Goal: Task Accomplishment & Management: Complete application form

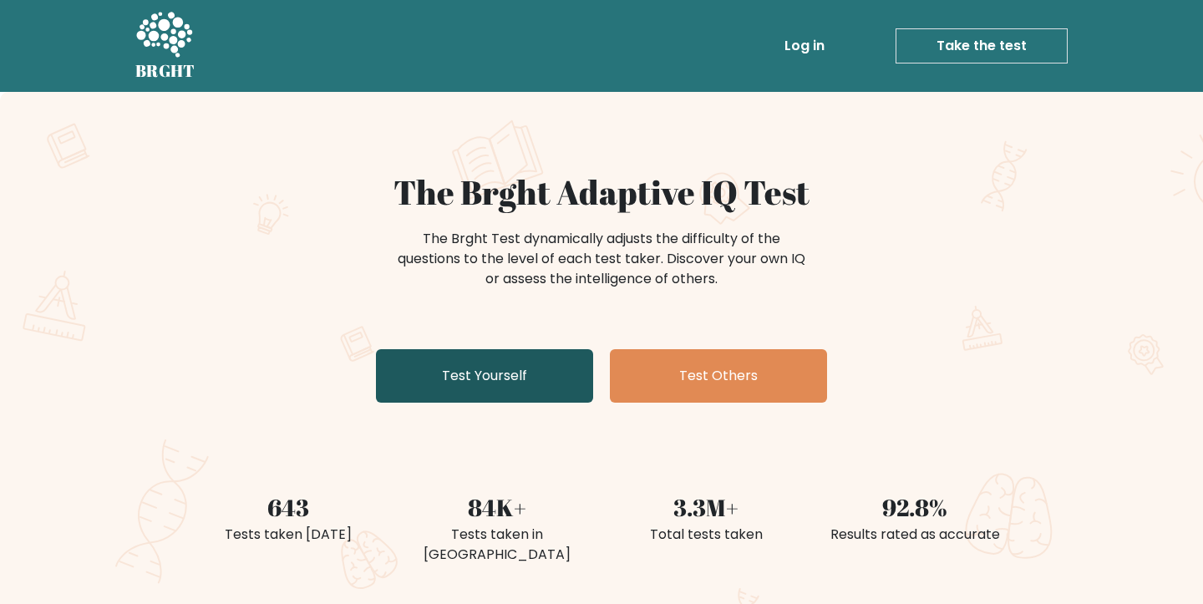
click at [505, 376] on link "Test Yourself" at bounding box center [484, 375] width 217 height 53
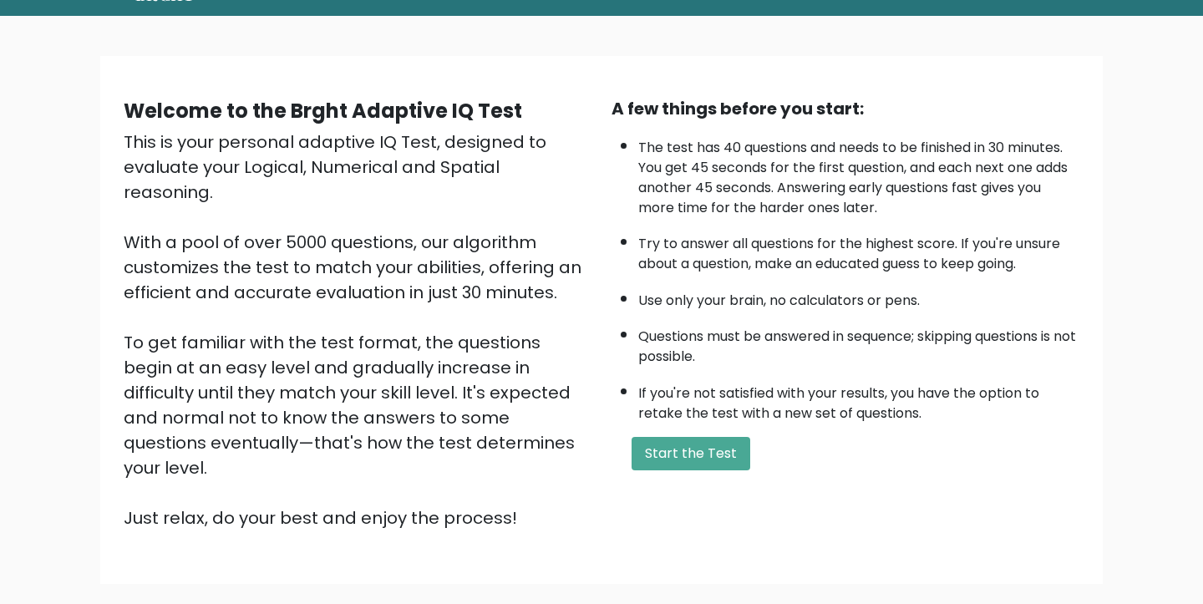
scroll to position [99, 0]
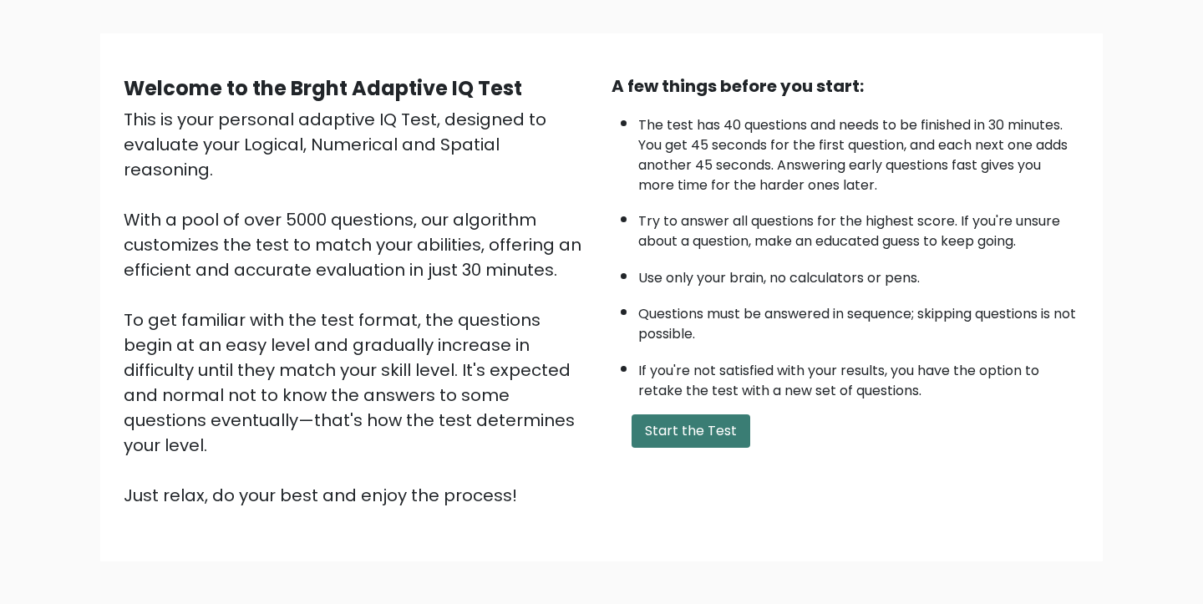
click at [672, 448] on button "Start the Test" at bounding box center [691, 430] width 119 height 33
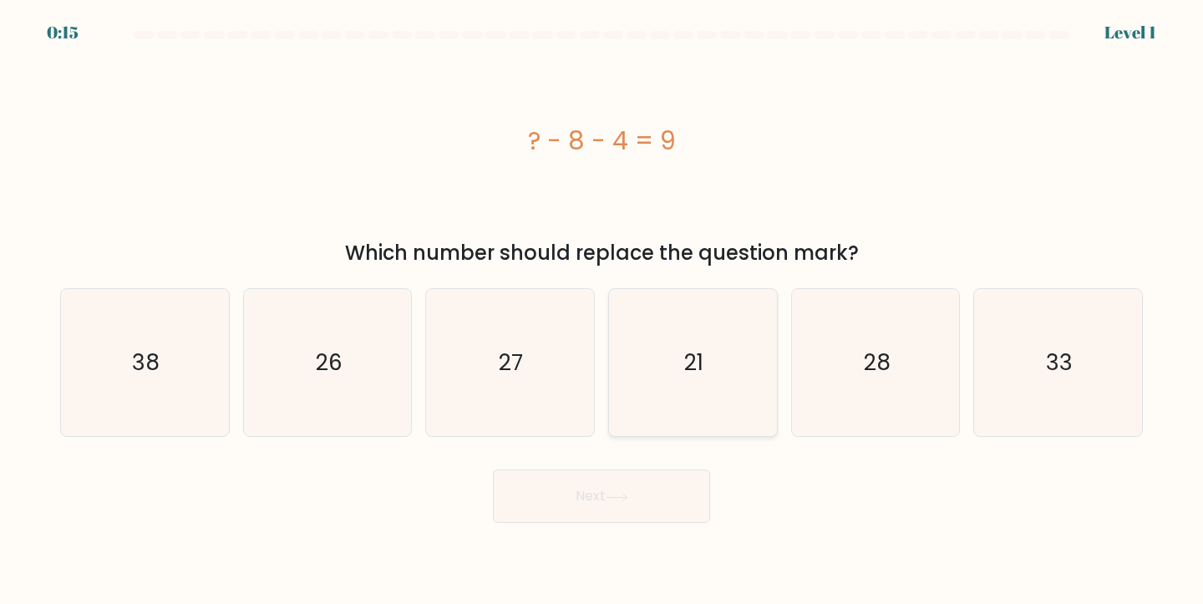
click at [668, 363] on icon "21" at bounding box center [693, 363] width 148 height 148
click at [602, 311] on input "d. 21" at bounding box center [602, 306] width 1 height 8
radio input "true"
click at [601, 503] on button "Next" at bounding box center [601, 496] width 217 height 53
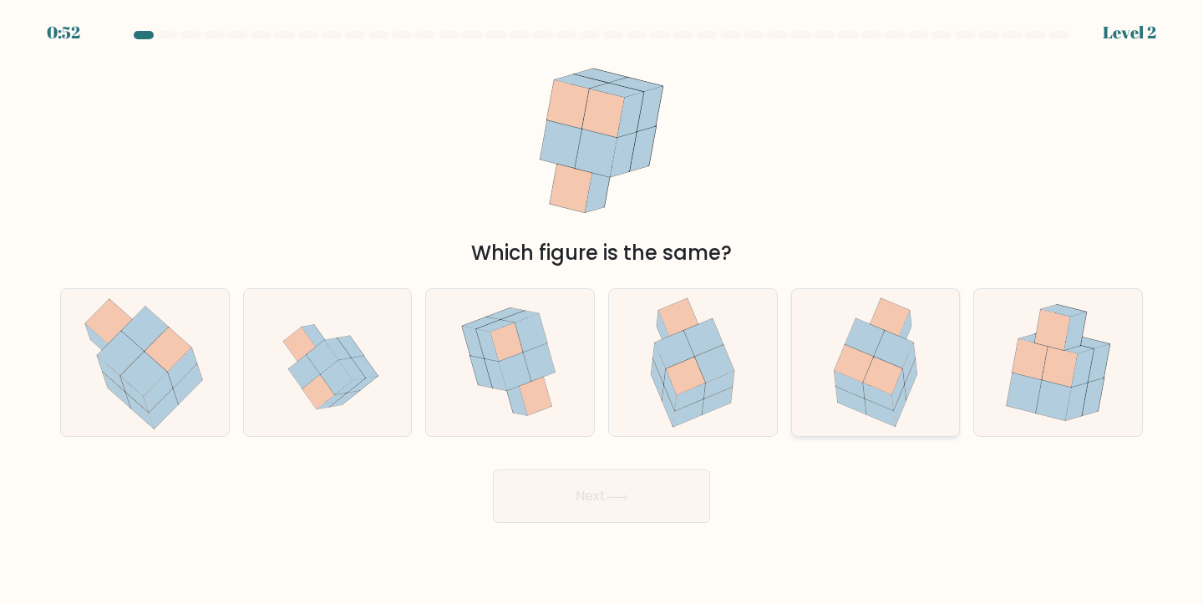
click at [881, 367] on icon at bounding box center [882, 377] width 39 height 38
click at [602, 311] on input "e." at bounding box center [602, 306] width 1 height 8
radio input "true"
click at [622, 496] on icon at bounding box center [617, 497] width 23 height 9
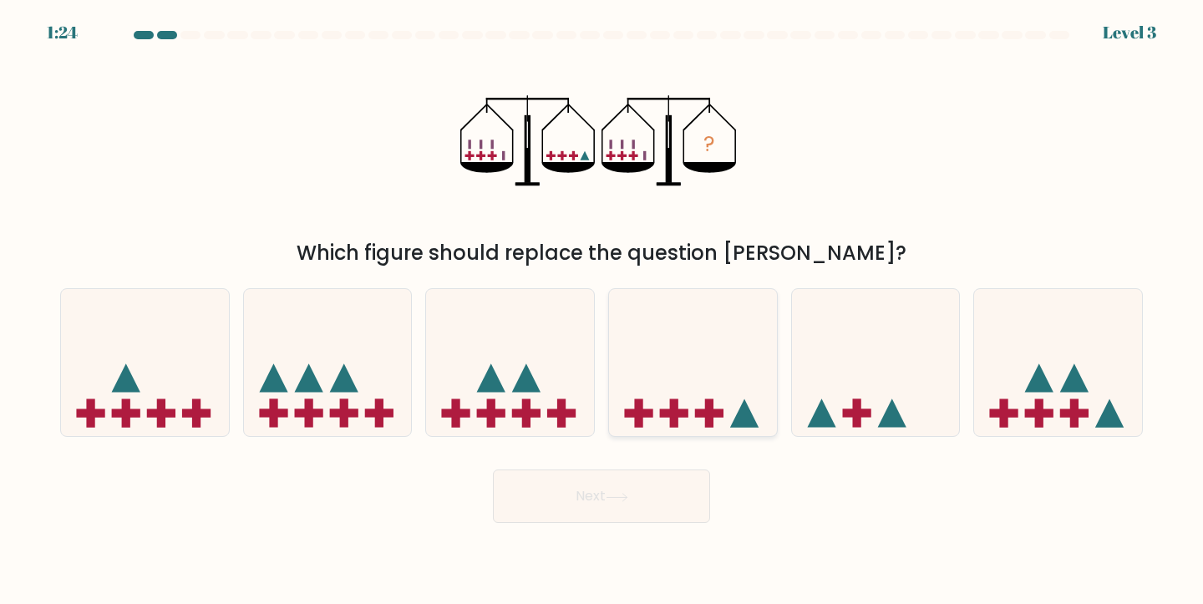
click at [669, 375] on icon at bounding box center [693, 362] width 168 height 139
click at [602, 311] on input "d." at bounding box center [602, 306] width 1 height 8
radio input "true"
click at [607, 503] on button "Next" at bounding box center [601, 496] width 217 height 53
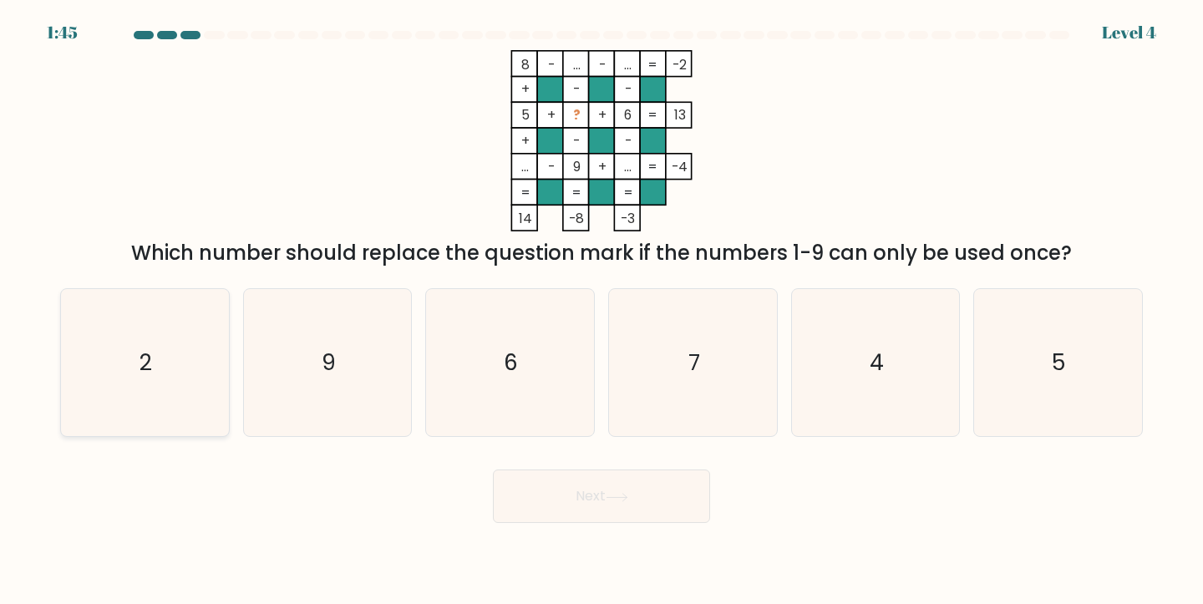
click at [169, 366] on icon "2" at bounding box center [145, 363] width 148 height 148
click at [602, 311] on input "a. 2" at bounding box center [602, 306] width 1 height 8
radio input "true"
click at [570, 493] on button "Next" at bounding box center [601, 496] width 217 height 53
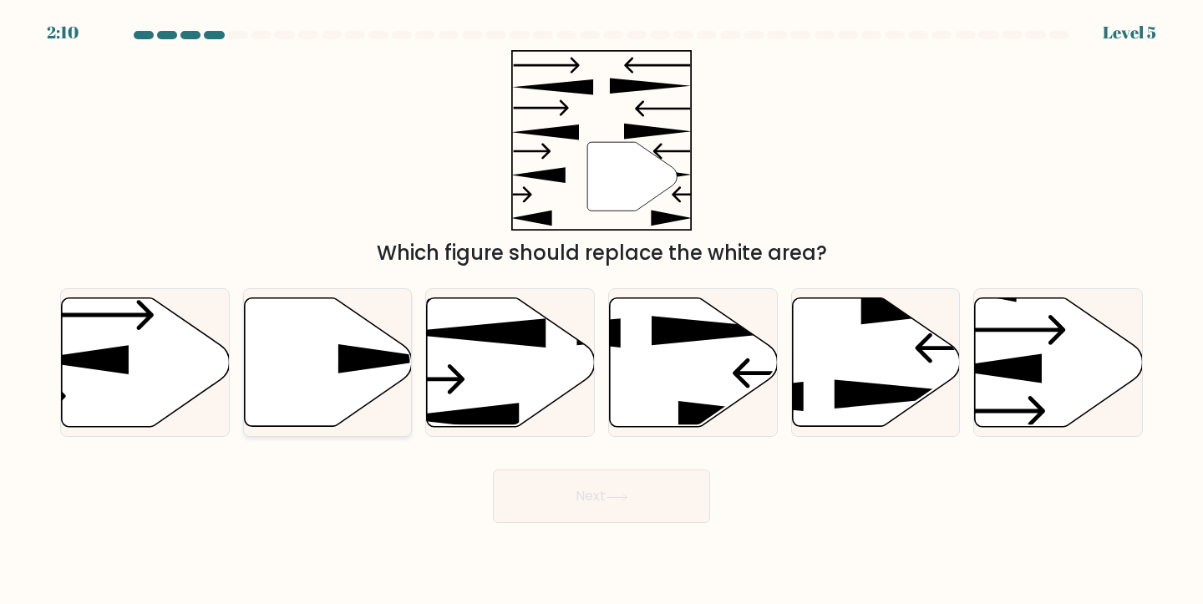
click at [343, 347] on icon at bounding box center [388, 358] width 101 height 29
click at [602, 311] on input "b." at bounding box center [602, 306] width 1 height 8
radio input "true"
click at [572, 491] on button "Next" at bounding box center [601, 496] width 217 height 53
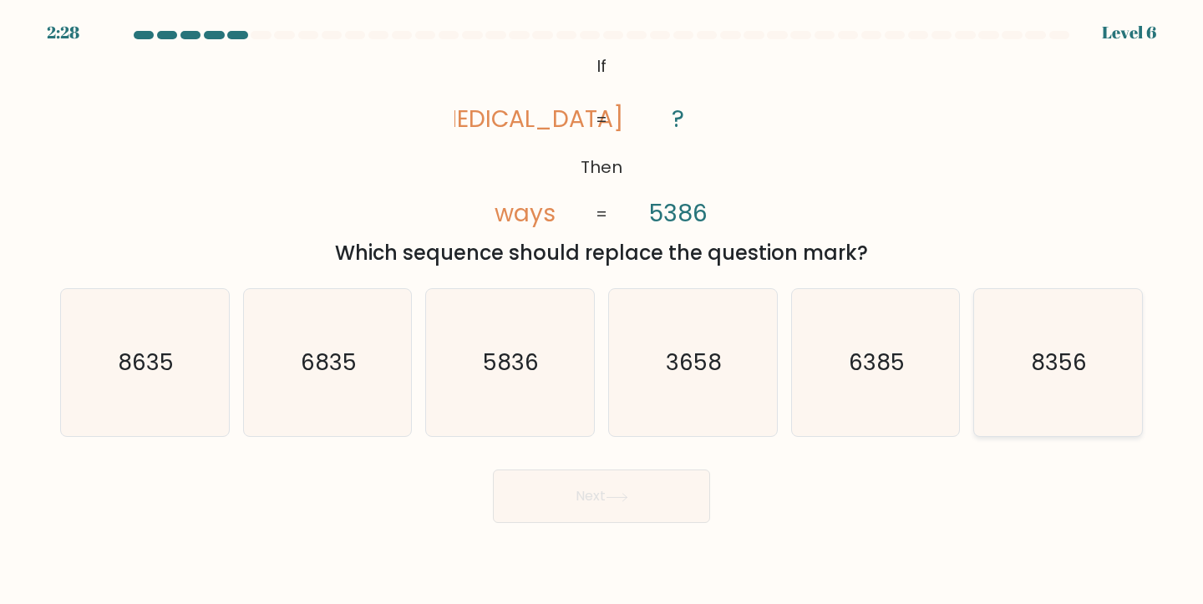
click at [1045, 350] on text "8356" at bounding box center [1060, 362] width 56 height 31
click at [602, 311] on input "f. 8356" at bounding box center [602, 306] width 1 height 8
radio input "true"
click at [612, 499] on icon at bounding box center [617, 497] width 23 height 9
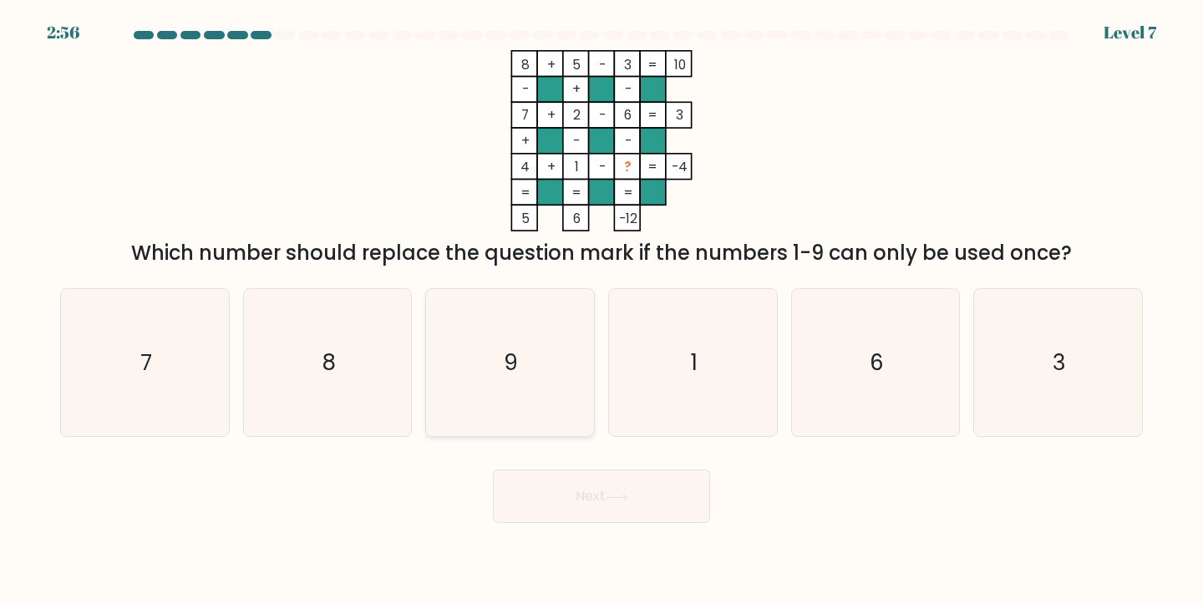
click at [508, 362] on text "9" at bounding box center [512, 362] width 14 height 31
click at [602, 311] on input "c. 9" at bounding box center [602, 306] width 1 height 8
radio input "true"
click at [581, 486] on button "Next" at bounding box center [601, 496] width 217 height 53
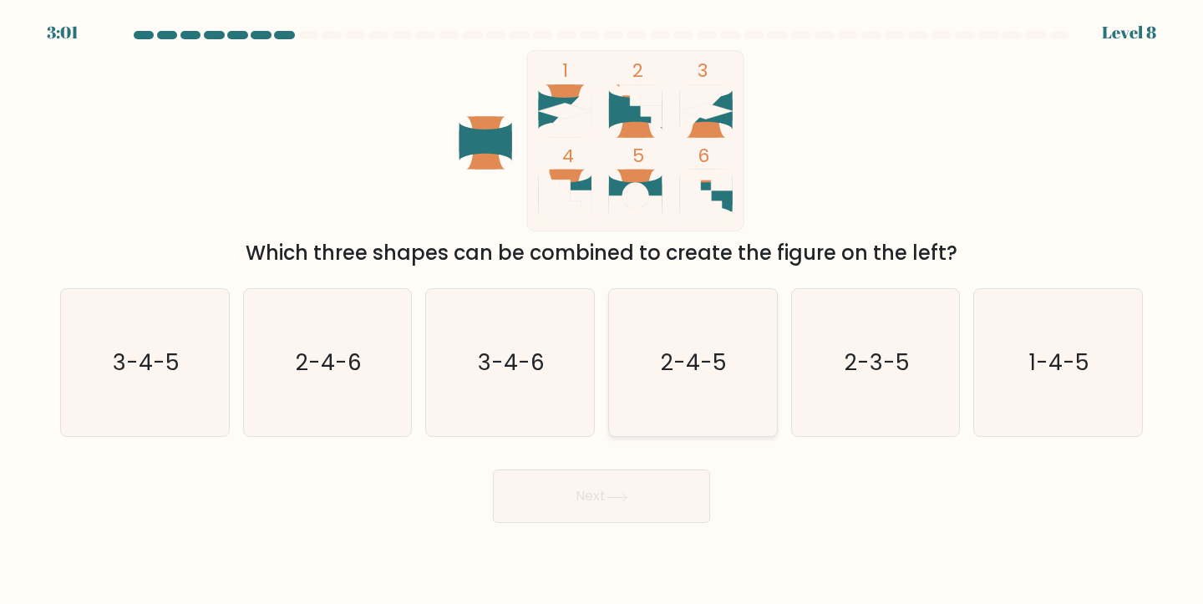
click at [674, 358] on text "2-4-5" at bounding box center [695, 362] width 66 height 31
click at [602, 311] on input "d. 2-4-5" at bounding box center [602, 306] width 1 height 8
radio input "true"
click at [621, 506] on button "Next" at bounding box center [601, 496] width 217 height 53
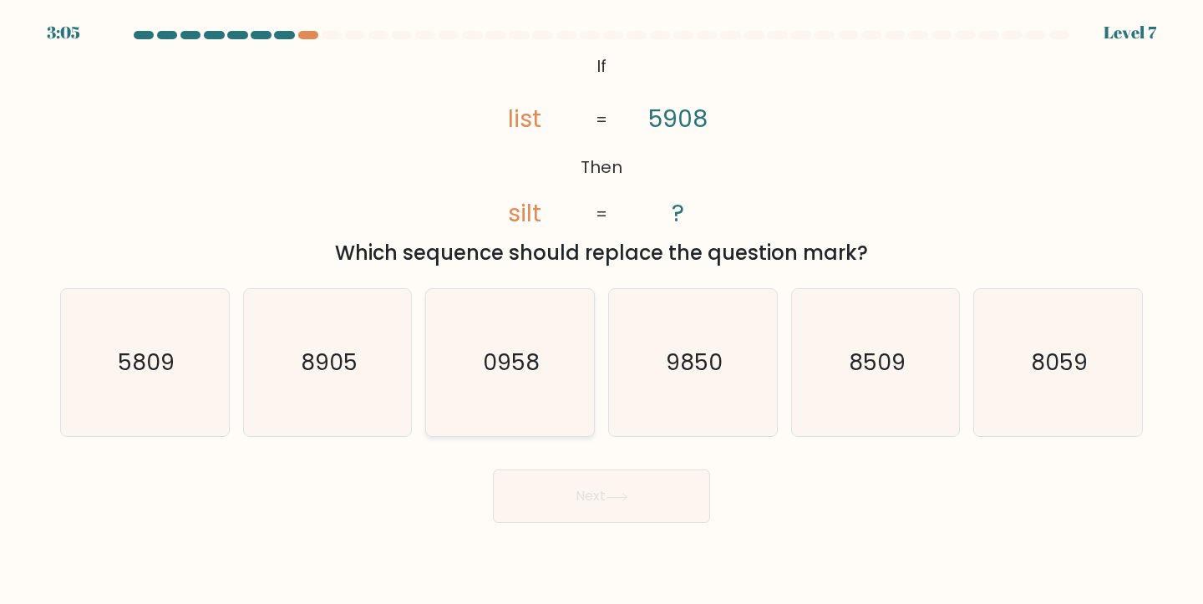
click at [510, 378] on text "0958" at bounding box center [511, 362] width 57 height 31
click at [602, 311] on input "c. 0958" at bounding box center [602, 306] width 1 height 8
radio input "true"
click at [601, 490] on button "Next" at bounding box center [601, 496] width 217 height 53
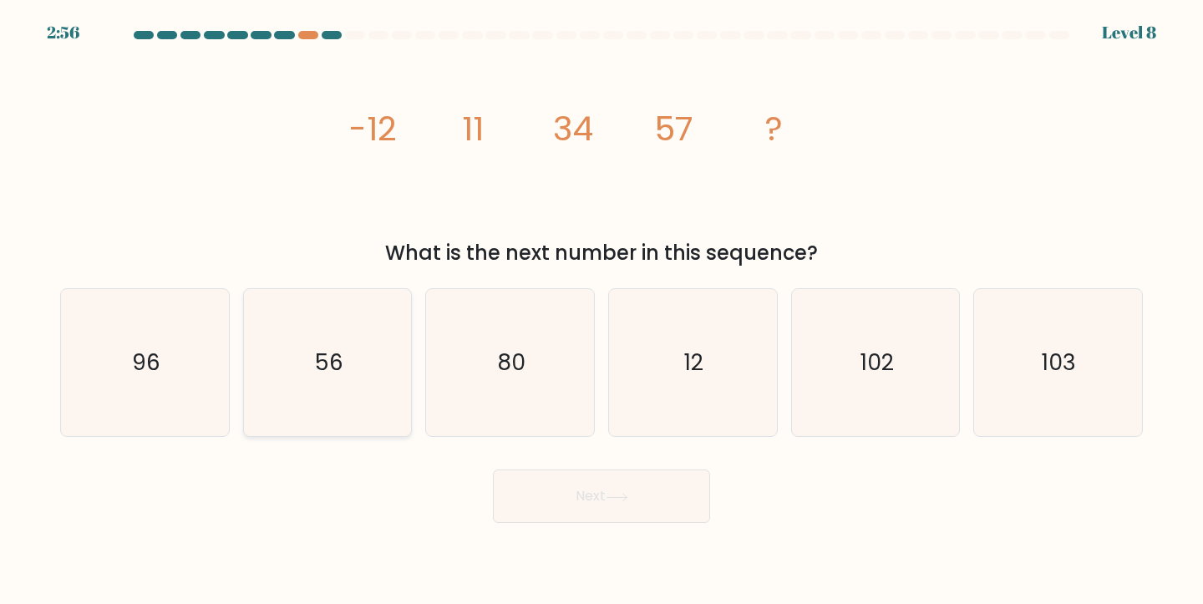
click at [324, 358] on text "56" at bounding box center [329, 362] width 28 height 31
click at [602, 311] on input "b. 56" at bounding box center [602, 306] width 1 height 8
radio input "true"
click at [567, 496] on button "Next" at bounding box center [601, 496] width 217 height 53
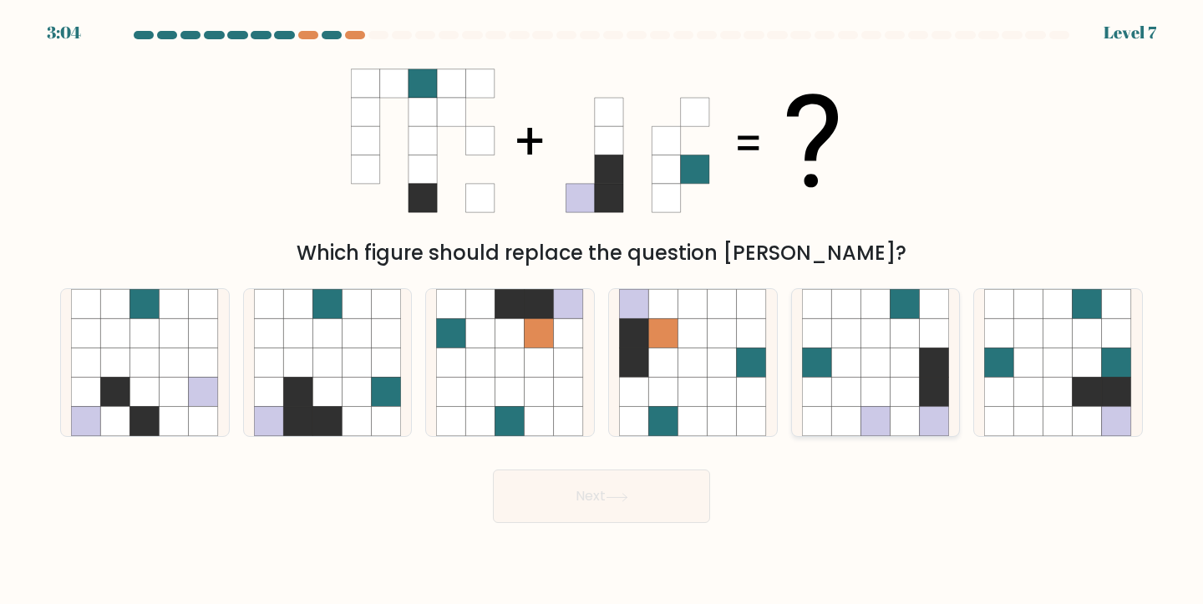
click at [855, 371] on icon at bounding box center [845, 362] width 29 height 29
click at [602, 311] on input "e." at bounding box center [602, 306] width 1 height 8
radio input "true"
click at [596, 495] on button "Next" at bounding box center [601, 496] width 217 height 53
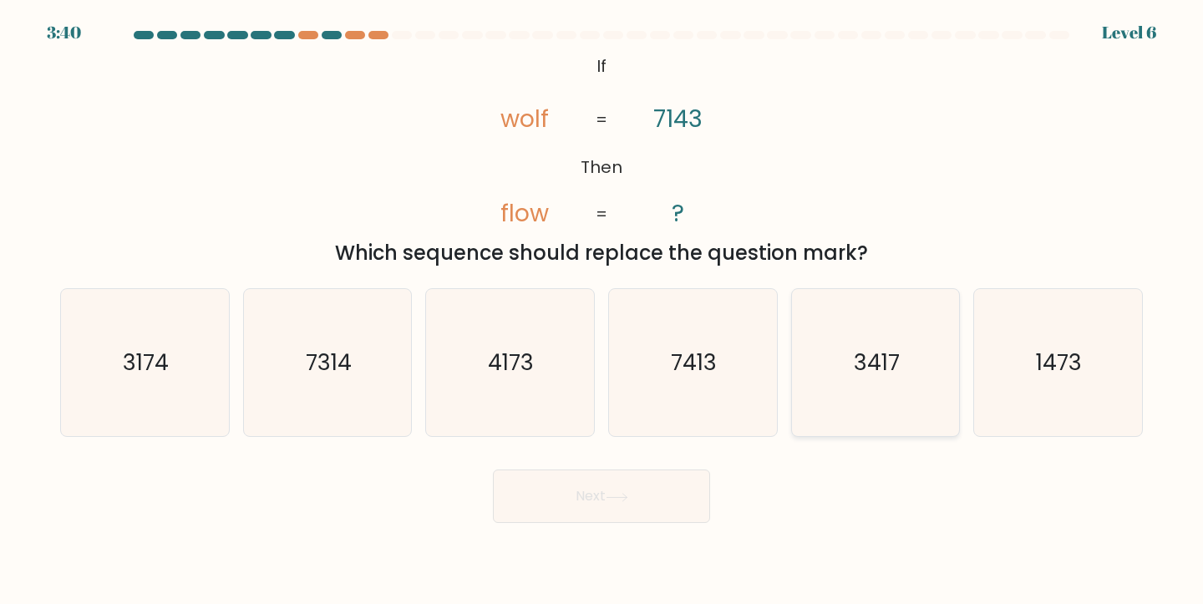
click at [870, 369] on text "3417" at bounding box center [877, 362] width 46 height 31
click at [602, 311] on input "e. 3417" at bounding box center [602, 306] width 1 height 8
radio input "true"
click at [608, 504] on button "Next" at bounding box center [601, 496] width 217 height 53
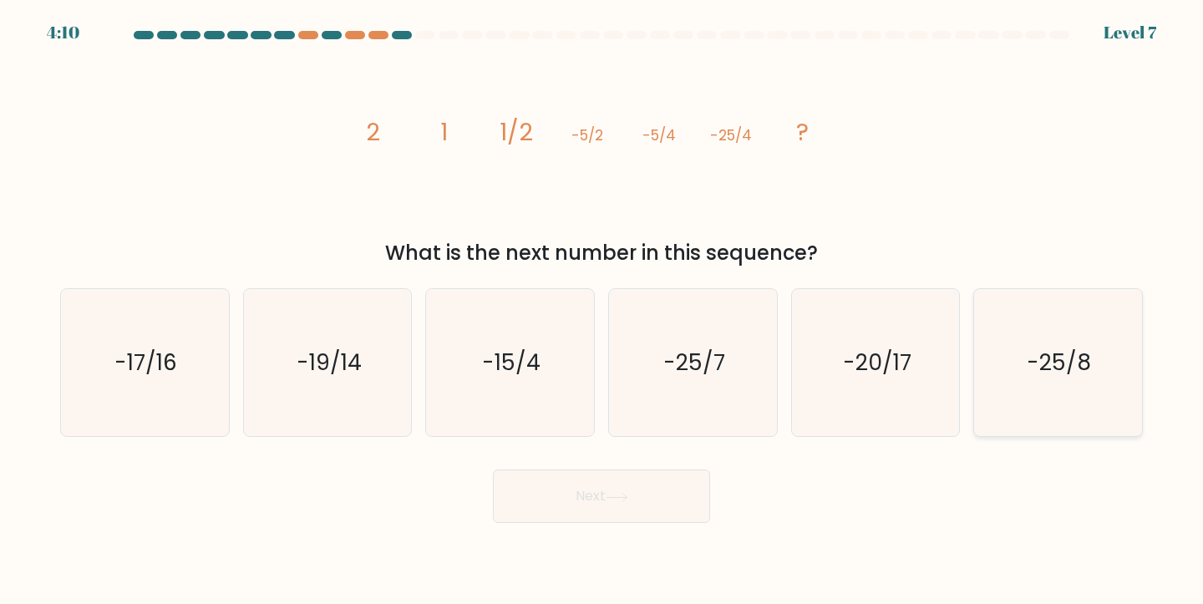
click at [1053, 361] on text "-25/8" at bounding box center [1060, 362] width 64 height 31
click at [602, 311] on input "f. -25/8" at bounding box center [602, 306] width 1 height 8
radio input "true"
click at [605, 488] on button "Next" at bounding box center [601, 496] width 217 height 53
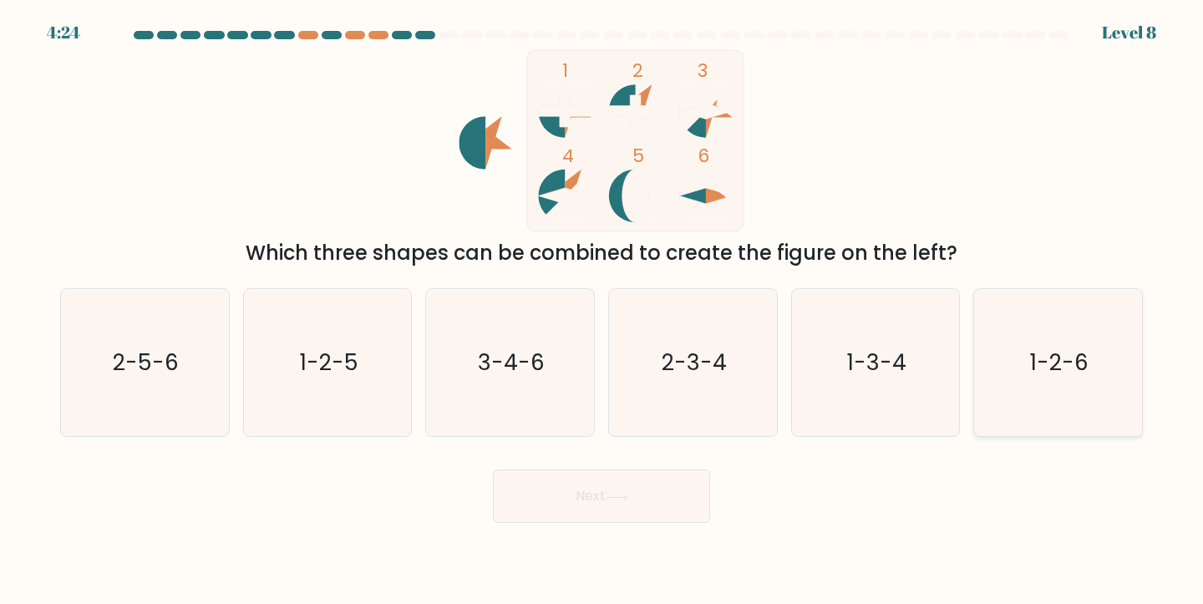
click at [1080, 381] on icon "1-2-6" at bounding box center [1058, 363] width 148 height 148
click at [602, 311] on input "f. 1-2-6" at bounding box center [602, 306] width 1 height 8
radio input "true"
click at [651, 490] on button "Next" at bounding box center [601, 496] width 217 height 53
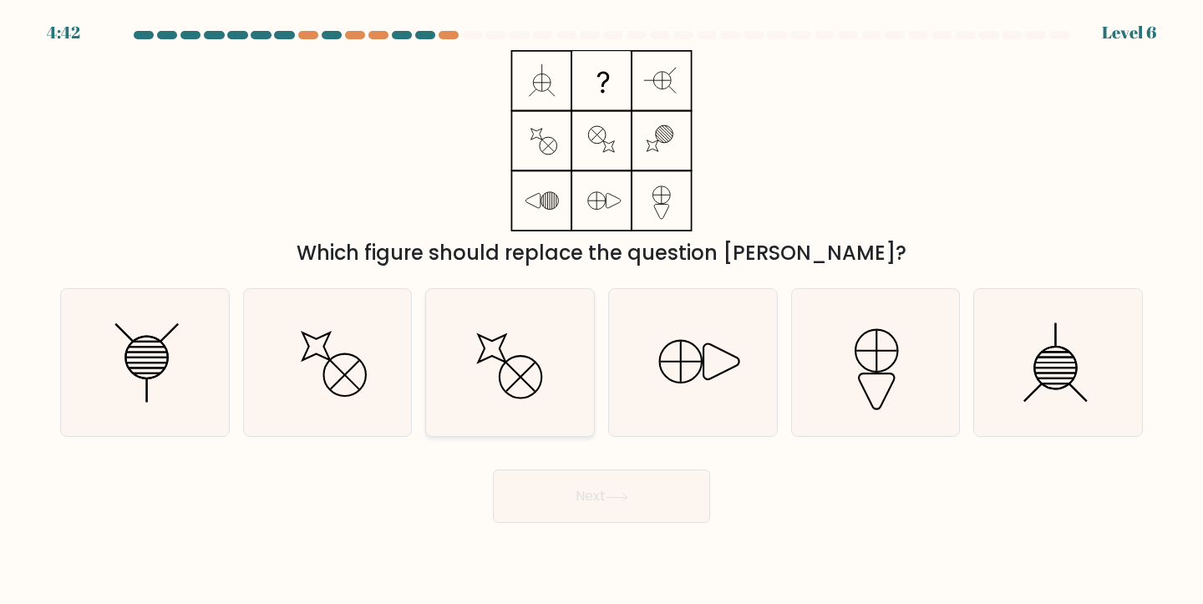
click at [527, 364] on icon at bounding box center [510, 363] width 148 height 148
click at [602, 311] on input "c." at bounding box center [602, 306] width 1 height 8
radio input "true"
click at [580, 498] on button "Next" at bounding box center [601, 496] width 217 height 53
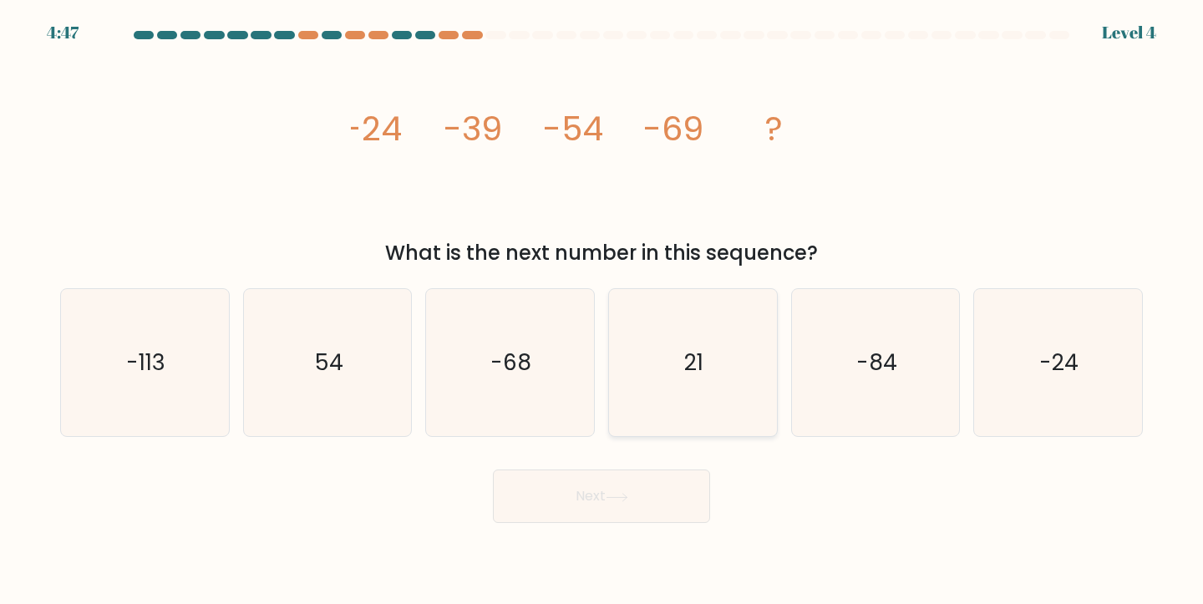
click at [670, 358] on icon "21" at bounding box center [693, 363] width 148 height 148
click at [602, 311] on input "d. 21" at bounding box center [602, 306] width 1 height 8
radio input "true"
click at [635, 511] on button "Next" at bounding box center [601, 496] width 217 height 53
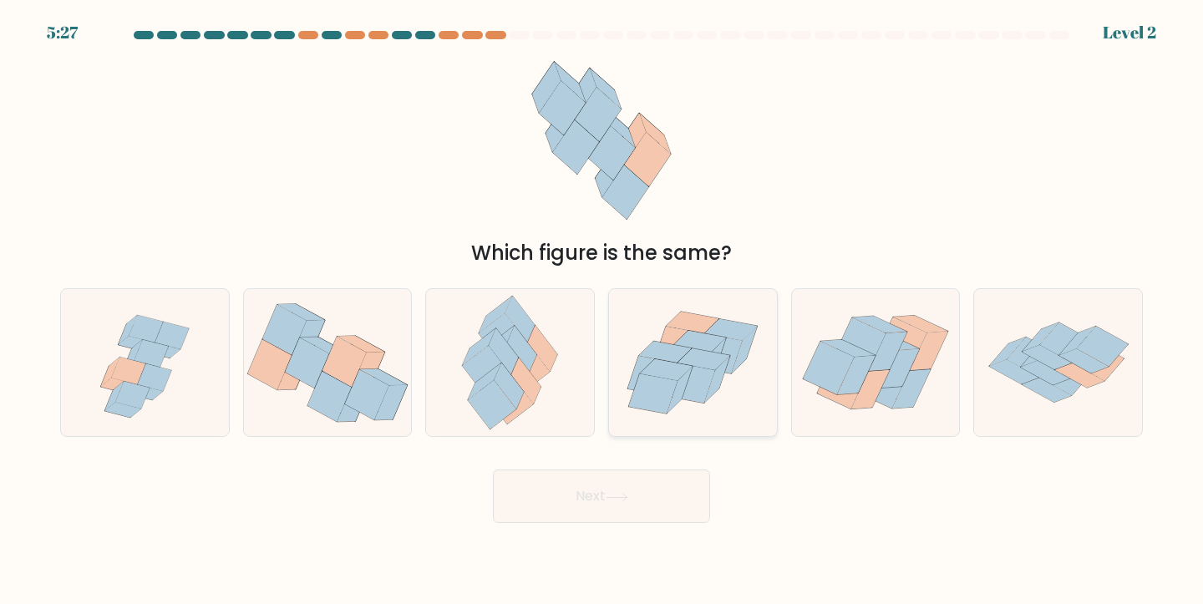
click at [694, 383] on icon at bounding box center [691, 383] width 49 height 40
click at [602, 311] on input "d." at bounding box center [602, 306] width 1 height 8
radio input "true"
click at [613, 482] on button "Next" at bounding box center [601, 496] width 217 height 53
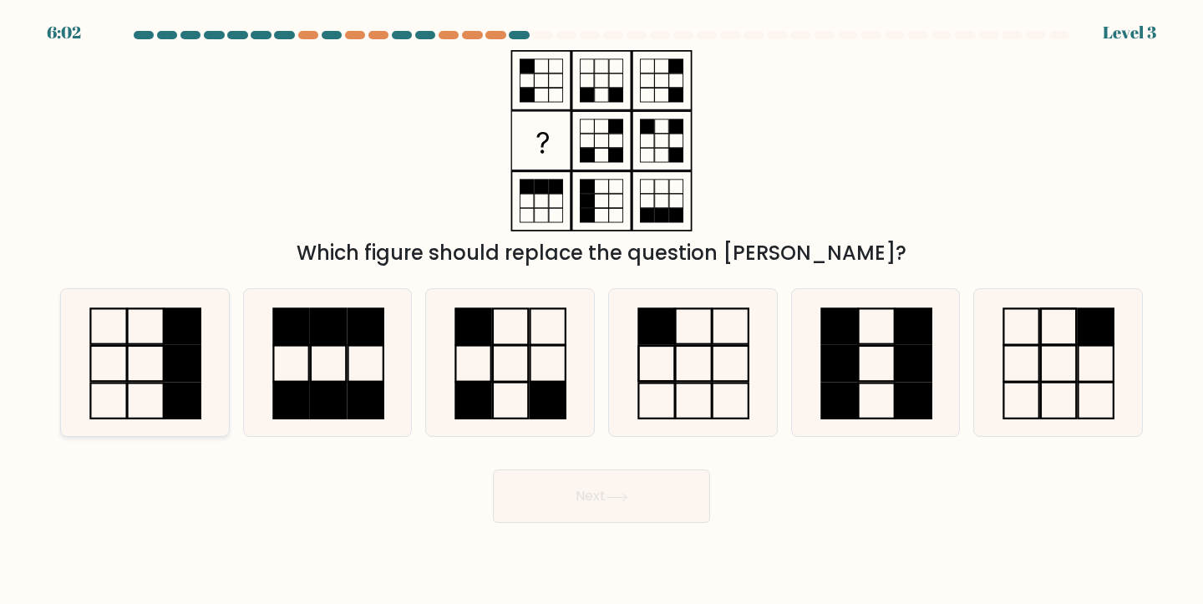
click at [158, 363] on icon at bounding box center [145, 363] width 148 height 148
click at [602, 311] on input "a." at bounding box center [602, 306] width 1 height 8
radio input "true"
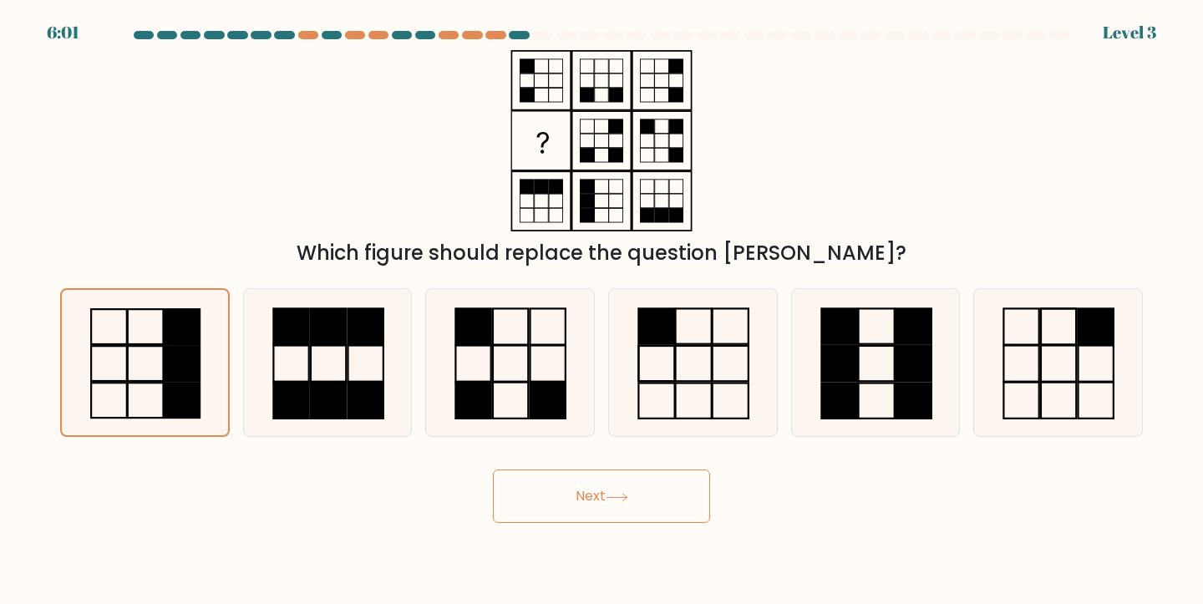
click at [546, 499] on button "Next" at bounding box center [601, 496] width 217 height 53
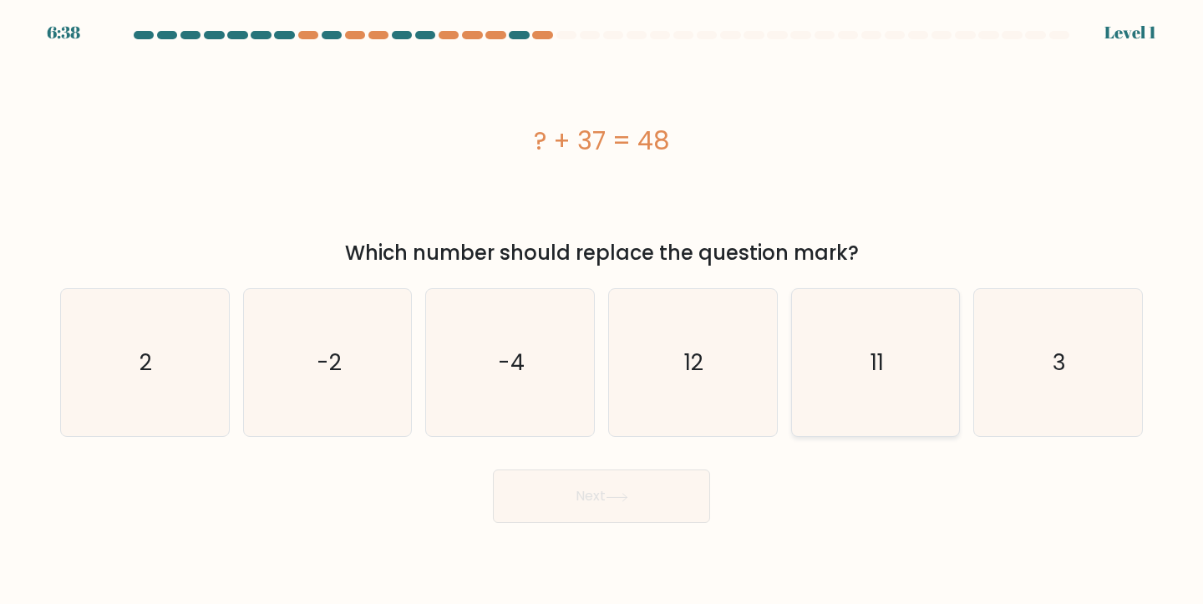
click at [830, 359] on icon "11" at bounding box center [876, 363] width 148 height 148
click at [602, 311] on input "e. 11" at bounding box center [602, 306] width 1 height 8
radio input "true"
click at [592, 503] on button "Next" at bounding box center [601, 496] width 217 height 53
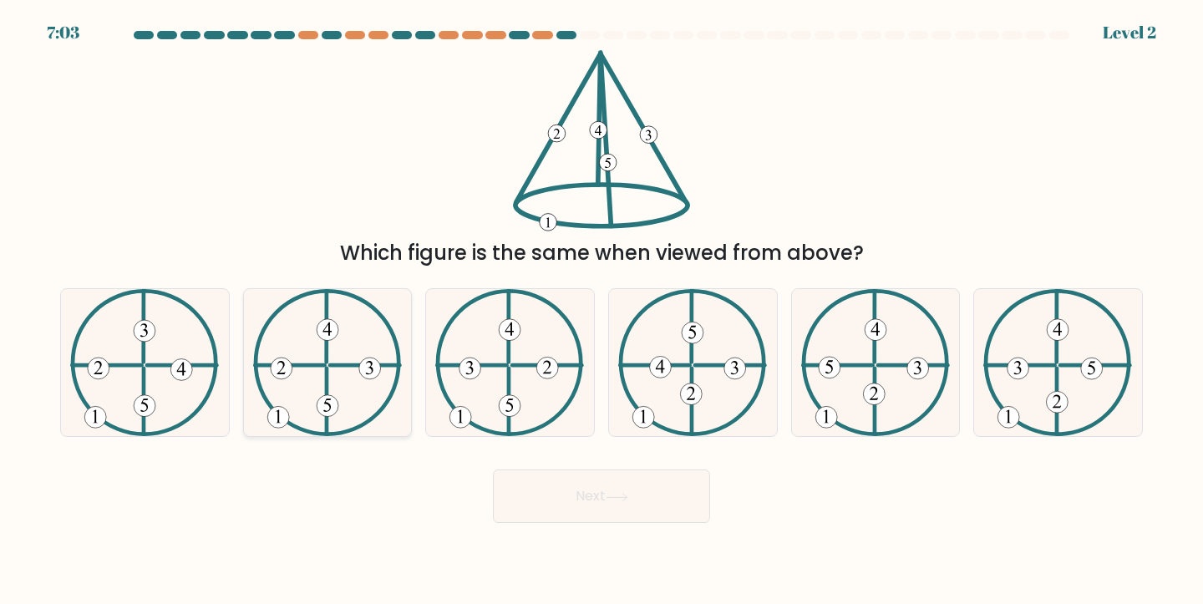
click at [323, 401] on 250 at bounding box center [328, 406] width 22 height 22
click at [602, 311] on input "b." at bounding box center [602, 306] width 1 height 8
radio input "true"
click at [571, 485] on button "Next" at bounding box center [601, 496] width 217 height 53
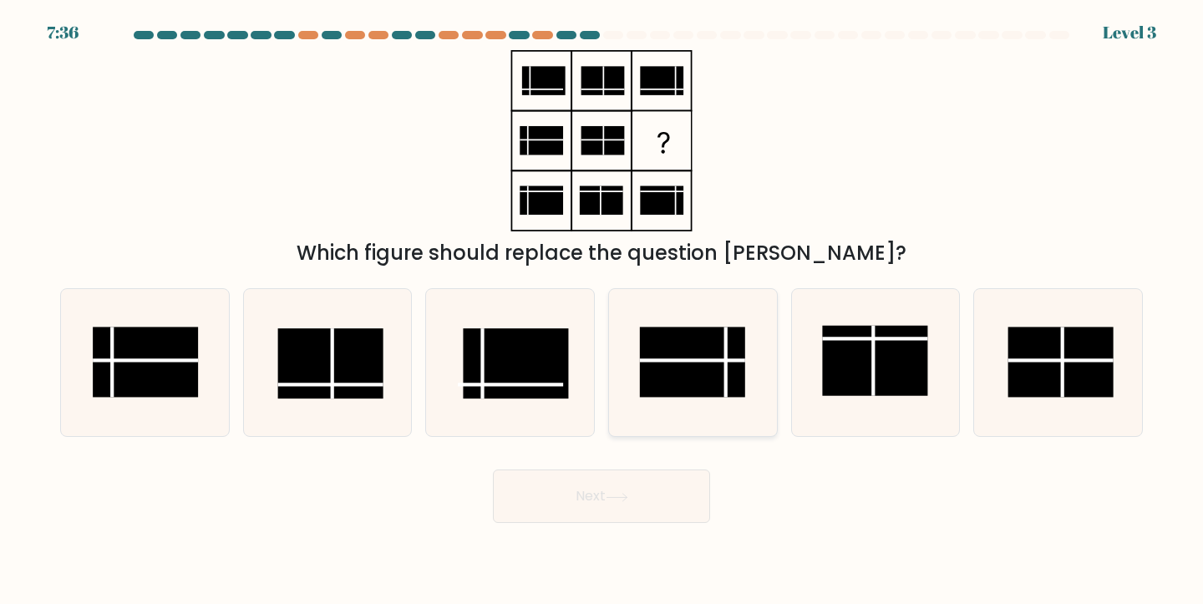
click at [672, 364] on rect at bounding box center [692, 362] width 105 height 70
click at [602, 311] on input "d." at bounding box center [602, 306] width 1 height 8
radio input "true"
click at [601, 484] on button "Next" at bounding box center [601, 496] width 217 height 53
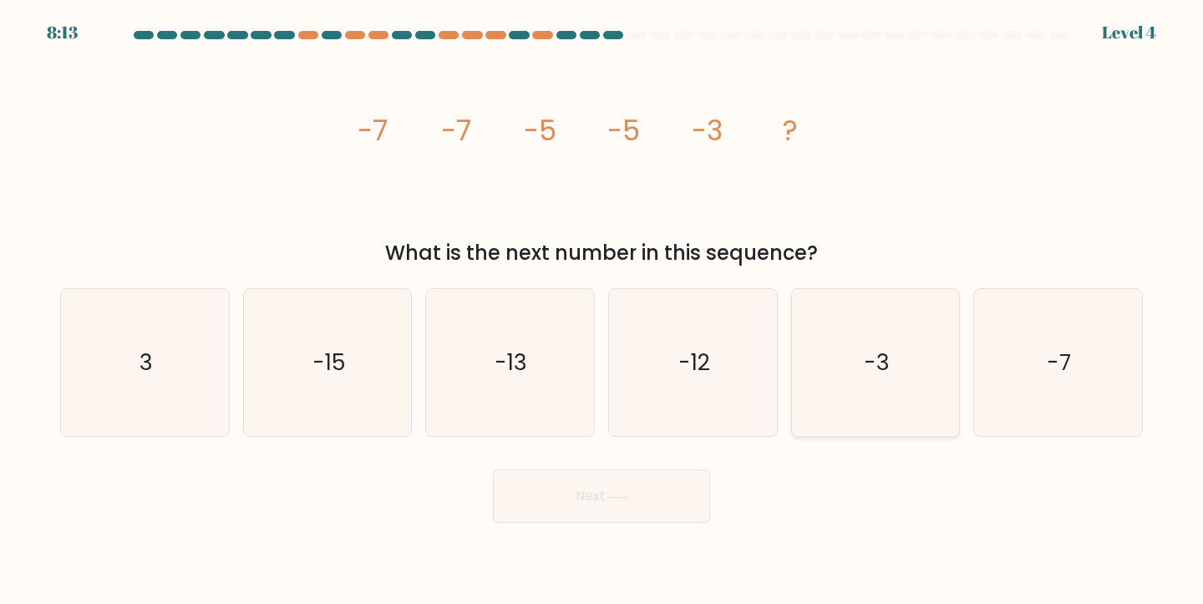
click at [866, 359] on text "-3" at bounding box center [877, 362] width 26 height 31
click at [602, 311] on input "e. -3" at bounding box center [602, 306] width 1 height 8
radio input "true"
click at [618, 499] on icon at bounding box center [617, 497] width 23 height 9
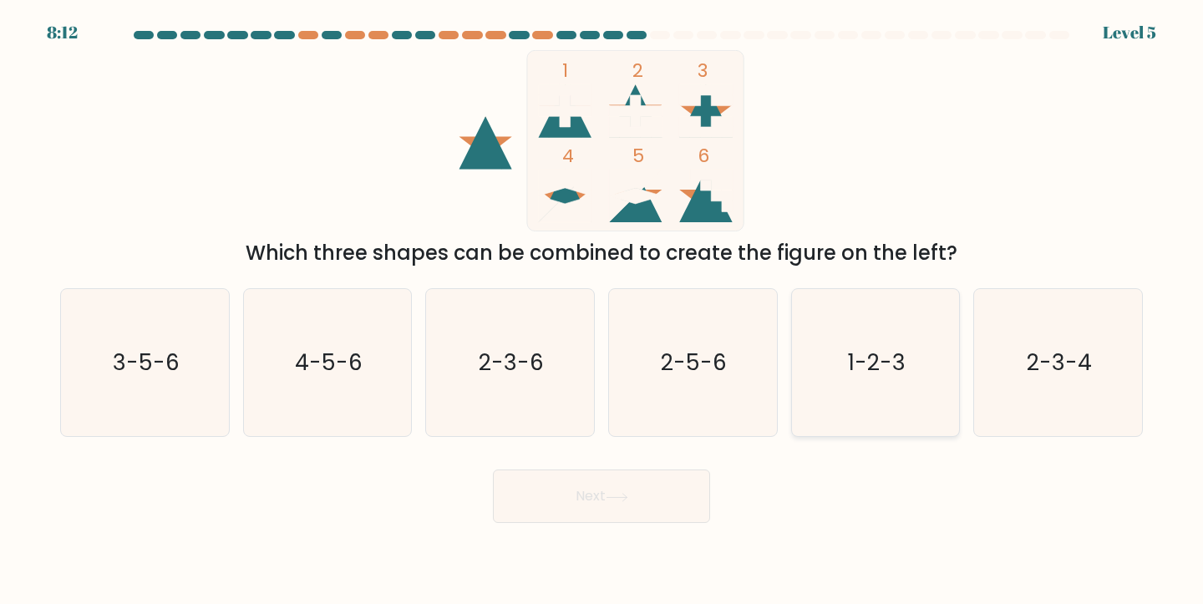
click at [864, 364] on text "1-2-3" at bounding box center [877, 362] width 58 height 31
click at [602, 311] on input "e. 1-2-3" at bounding box center [602, 306] width 1 height 8
radio input "true"
click at [606, 502] on button "Next" at bounding box center [601, 496] width 217 height 53
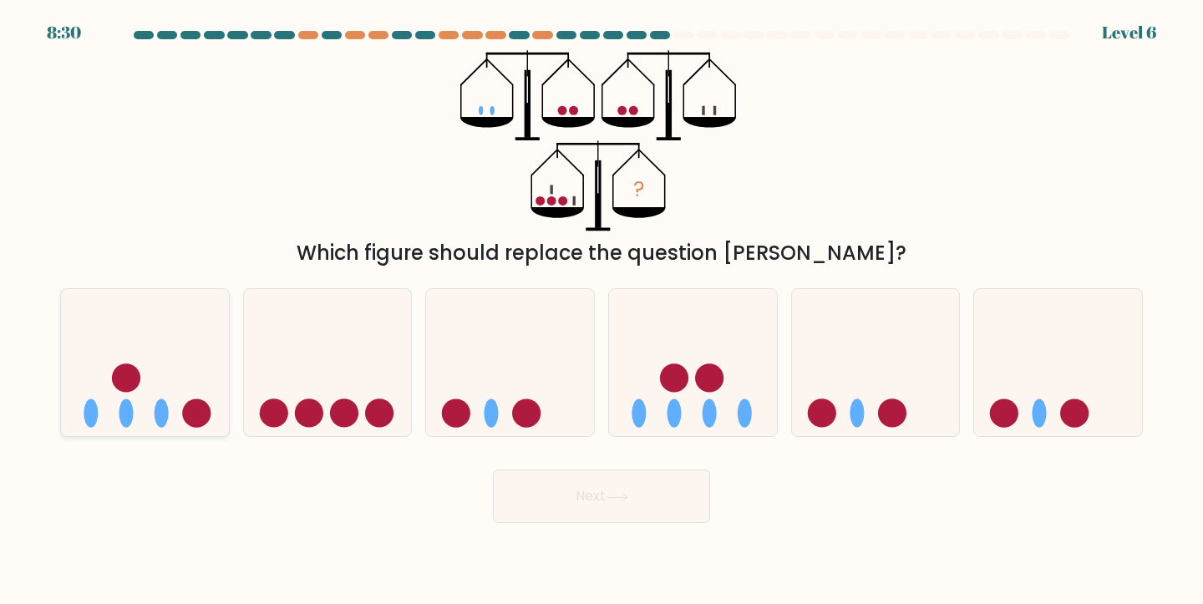
click at [130, 414] on ellipse at bounding box center [126, 413] width 14 height 28
click at [602, 311] on input "a." at bounding box center [602, 306] width 1 height 8
radio input "true"
click at [539, 499] on button "Next" at bounding box center [601, 496] width 217 height 53
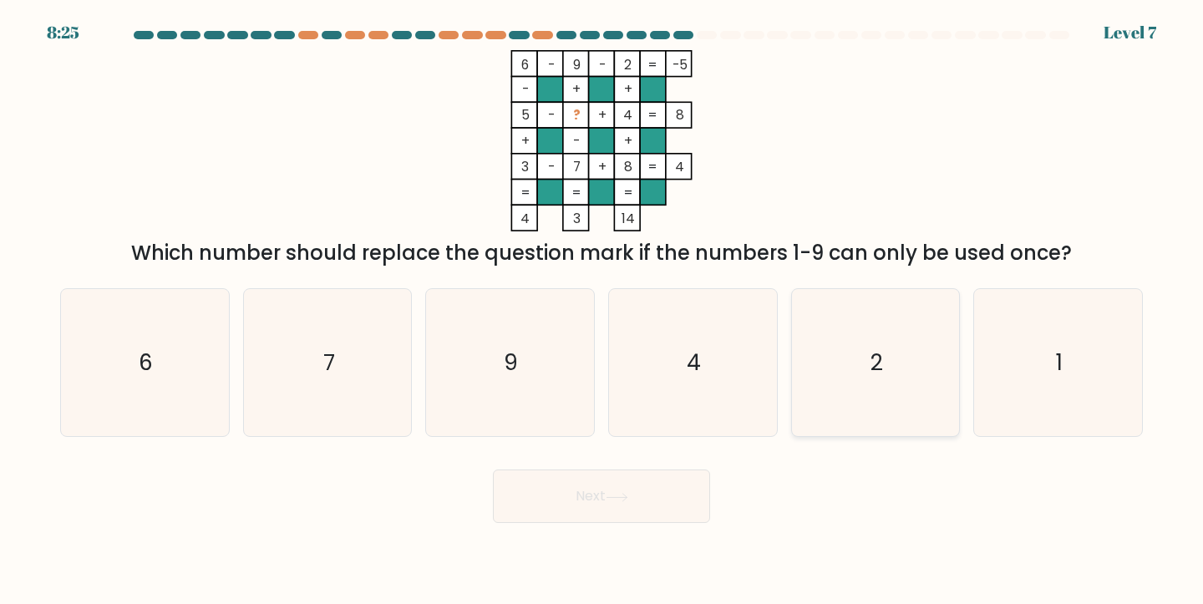
click at [883, 370] on text "2" at bounding box center [877, 362] width 13 height 31
click at [602, 311] on input "e. 2" at bounding box center [602, 306] width 1 height 8
radio input "true"
click at [628, 496] on icon at bounding box center [617, 497] width 23 height 9
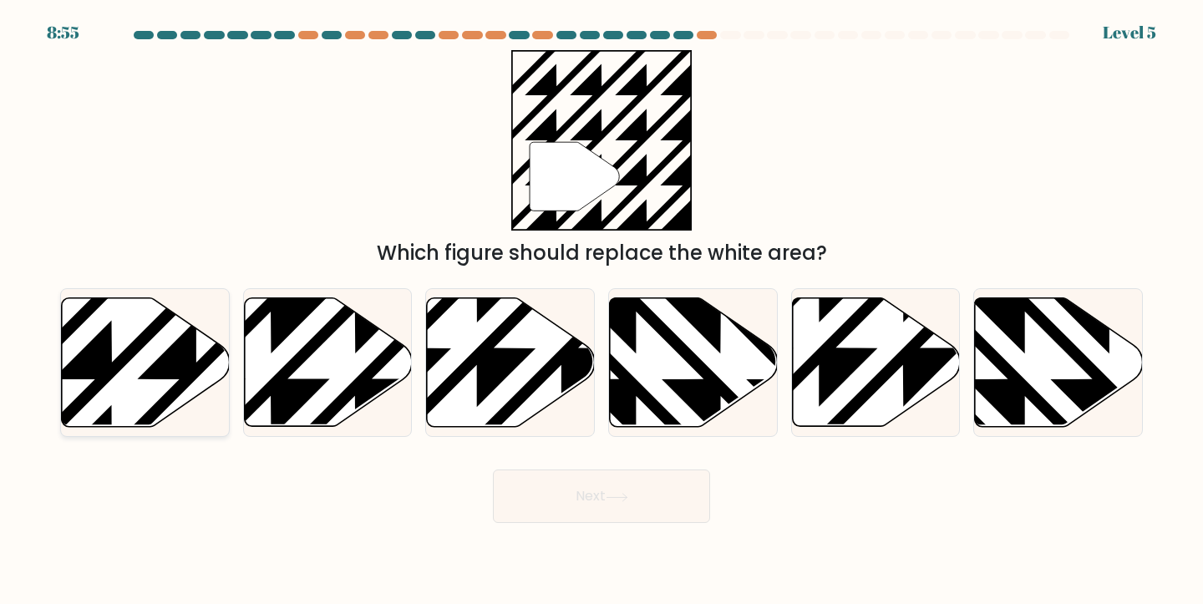
click at [179, 337] on icon at bounding box center [146, 361] width 168 height 129
click at [602, 311] on input "a." at bounding box center [602, 306] width 1 height 8
radio input "true"
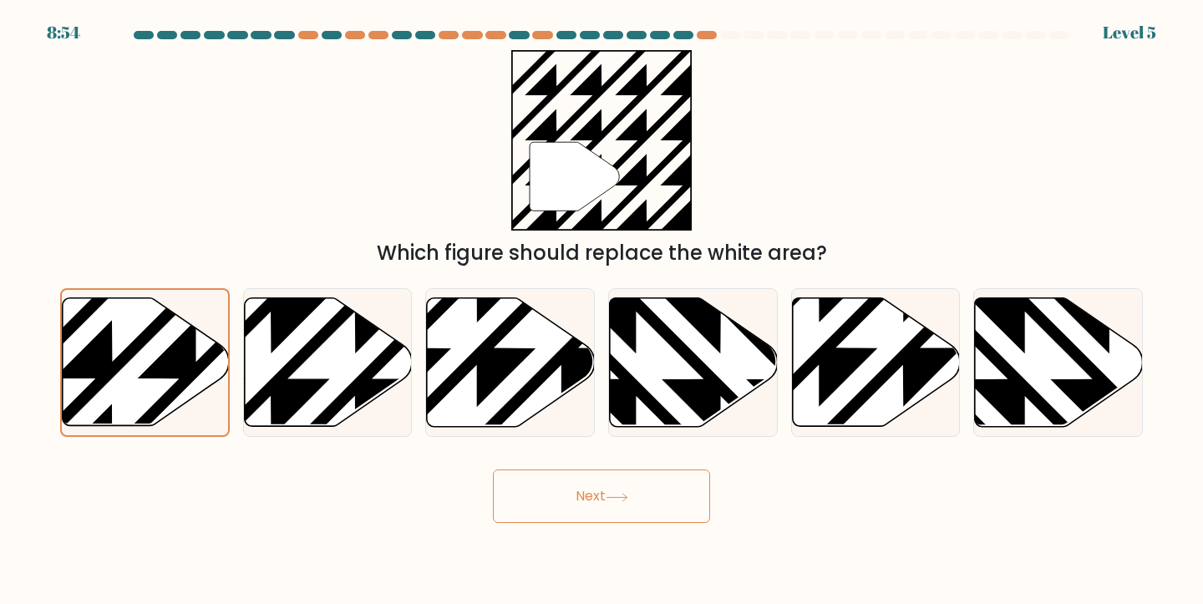
click at [601, 489] on button "Next" at bounding box center [601, 496] width 217 height 53
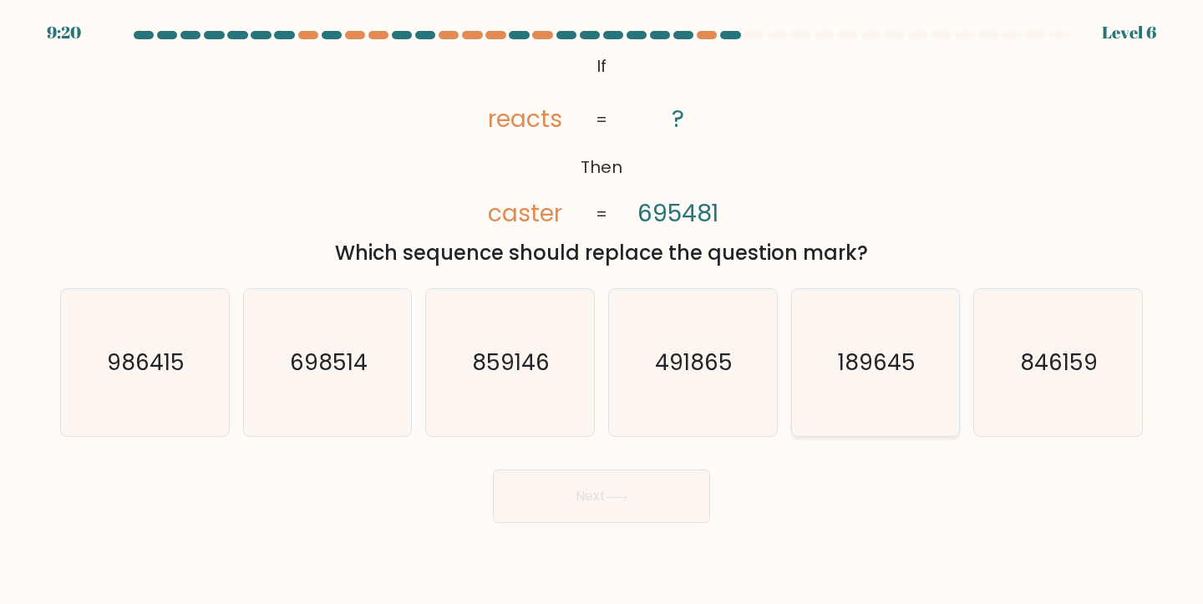
click at [902, 345] on icon "189645" at bounding box center [876, 363] width 148 height 148
click at [602, 311] on input "e. 189645" at bounding box center [602, 306] width 1 height 8
radio input "true"
click at [618, 509] on button "Next" at bounding box center [601, 496] width 217 height 53
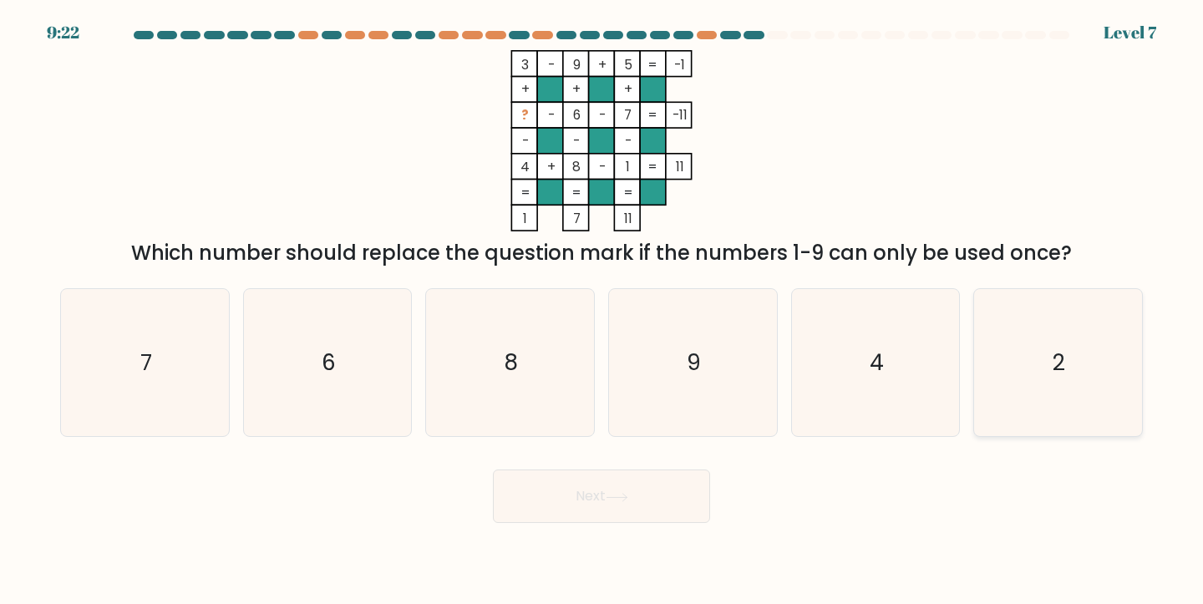
click at [1013, 373] on icon "2" at bounding box center [1058, 363] width 148 height 148
click at [602, 311] on input "f. 2" at bounding box center [602, 306] width 1 height 8
radio input "true"
click at [592, 496] on button "Next" at bounding box center [601, 496] width 217 height 53
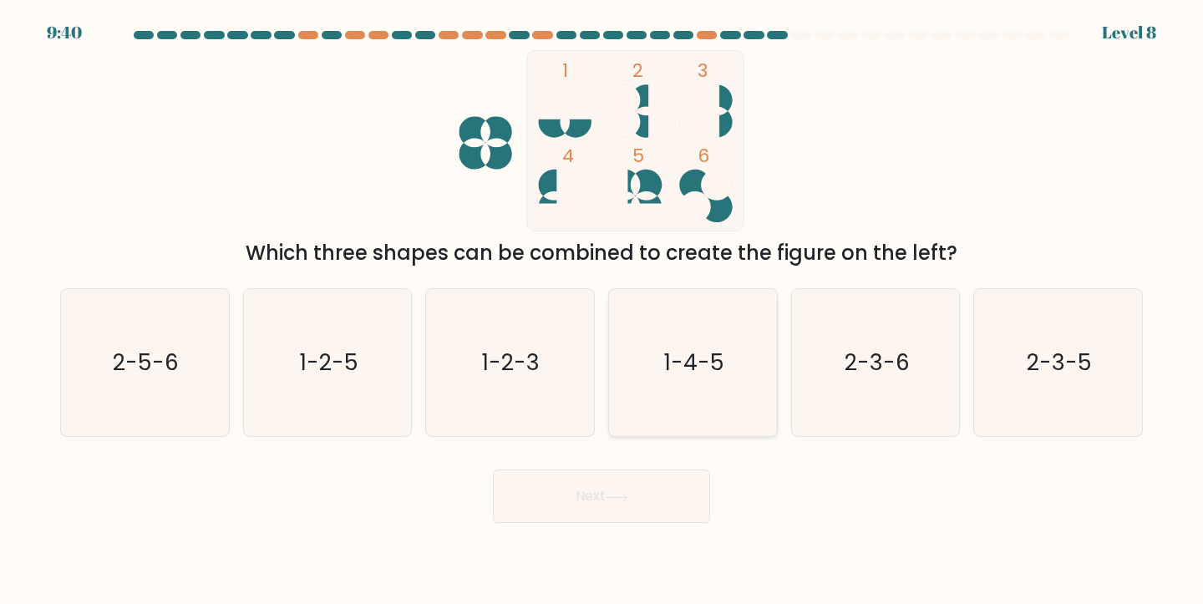
click at [678, 319] on icon "1-4-5" at bounding box center [693, 363] width 148 height 148
click at [602, 311] on input "d. 1-4-5" at bounding box center [602, 306] width 1 height 8
radio input "true"
click at [628, 494] on icon at bounding box center [617, 497] width 23 height 9
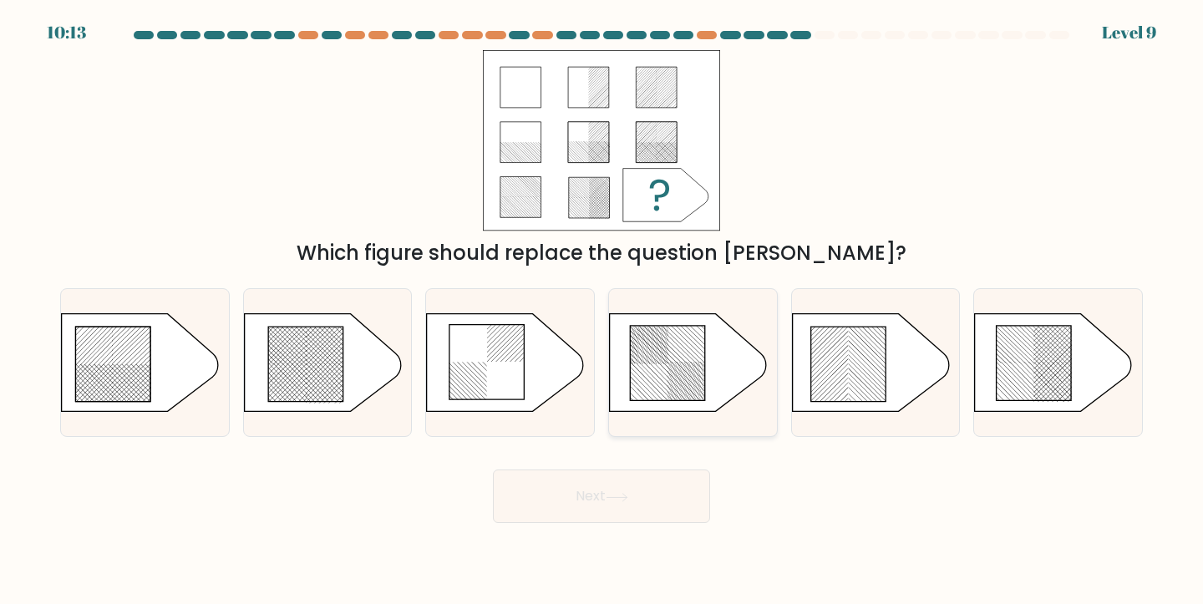
click at [663, 371] on rect at bounding box center [681, 389] width 662 height 643
click at [602, 311] on input "d." at bounding box center [602, 306] width 1 height 8
radio input "true"
click at [617, 493] on icon at bounding box center [617, 497] width 23 height 9
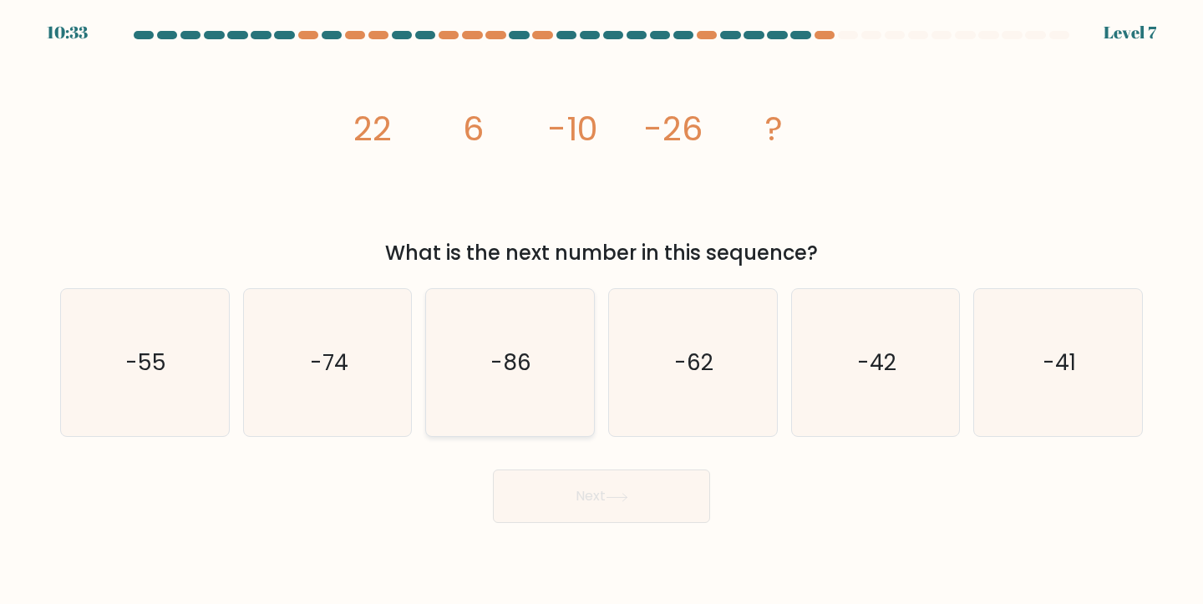
click at [485, 361] on icon "-86" at bounding box center [510, 363] width 148 height 148
click at [602, 311] on input "c. -86" at bounding box center [602, 306] width 1 height 8
radio input "true"
click at [600, 497] on button "Next" at bounding box center [601, 496] width 217 height 53
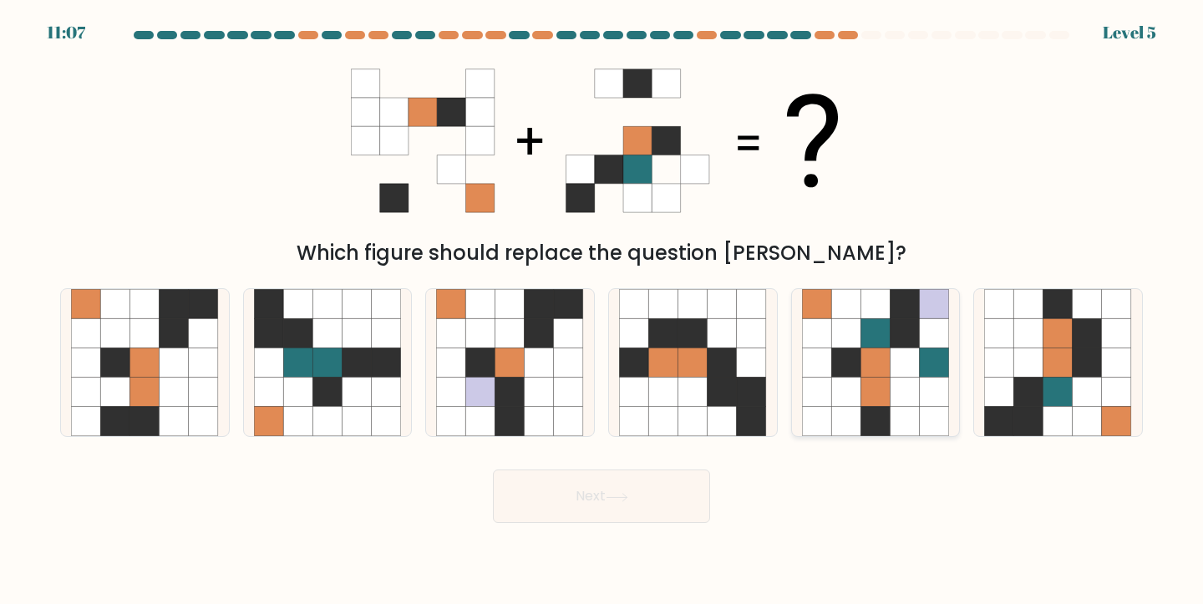
click at [856, 379] on icon at bounding box center [845, 392] width 29 height 29
click at [602, 311] on input "e." at bounding box center [602, 306] width 1 height 8
radio input "true"
click at [589, 503] on button "Next" at bounding box center [601, 496] width 217 height 53
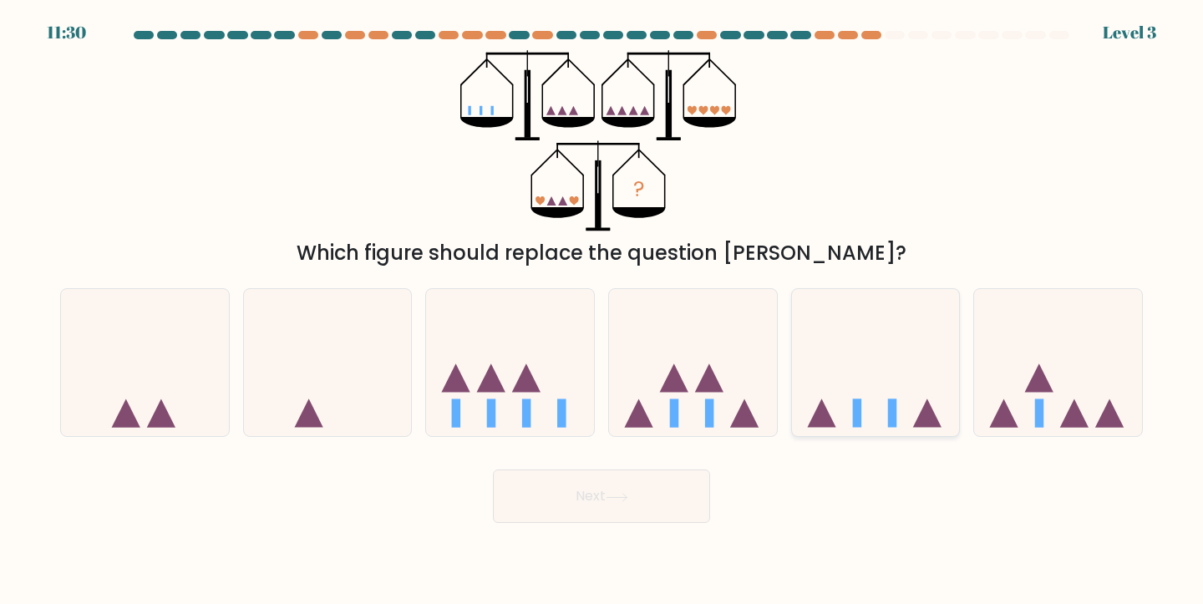
click at [850, 366] on icon at bounding box center [876, 362] width 168 height 139
click at [602, 311] on input "e." at bounding box center [602, 306] width 1 height 8
radio input "true"
click at [633, 495] on button "Next" at bounding box center [601, 496] width 217 height 53
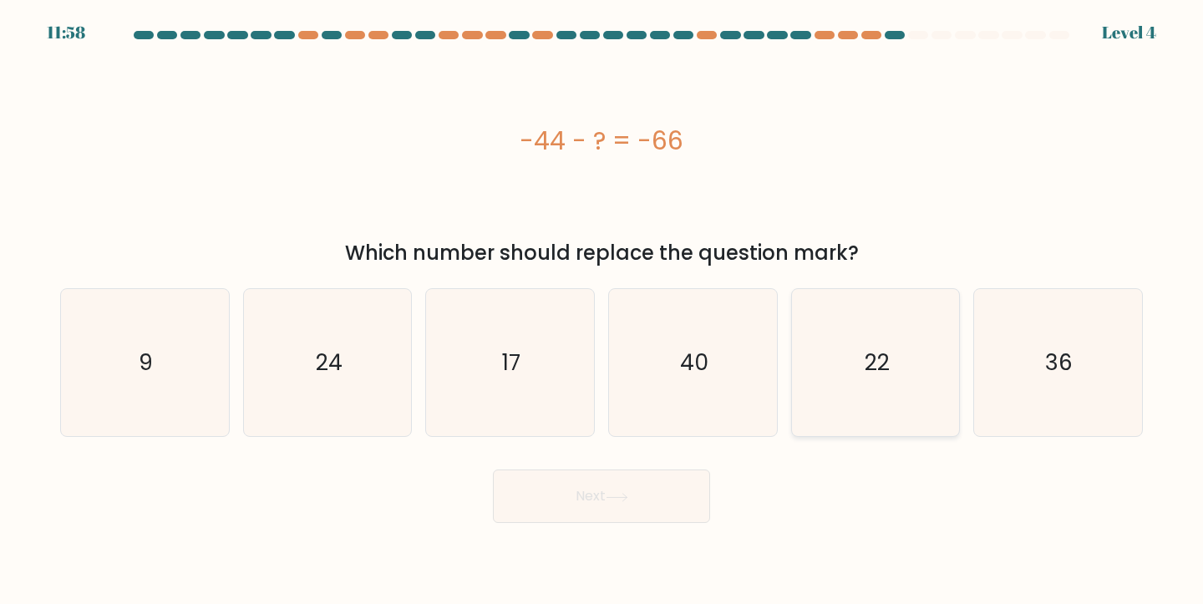
click at [856, 382] on icon "22" at bounding box center [876, 363] width 148 height 148
click at [602, 311] on input "e. 22" at bounding box center [602, 306] width 1 height 8
radio input "true"
click at [597, 495] on button "Next" at bounding box center [601, 496] width 217 height 53
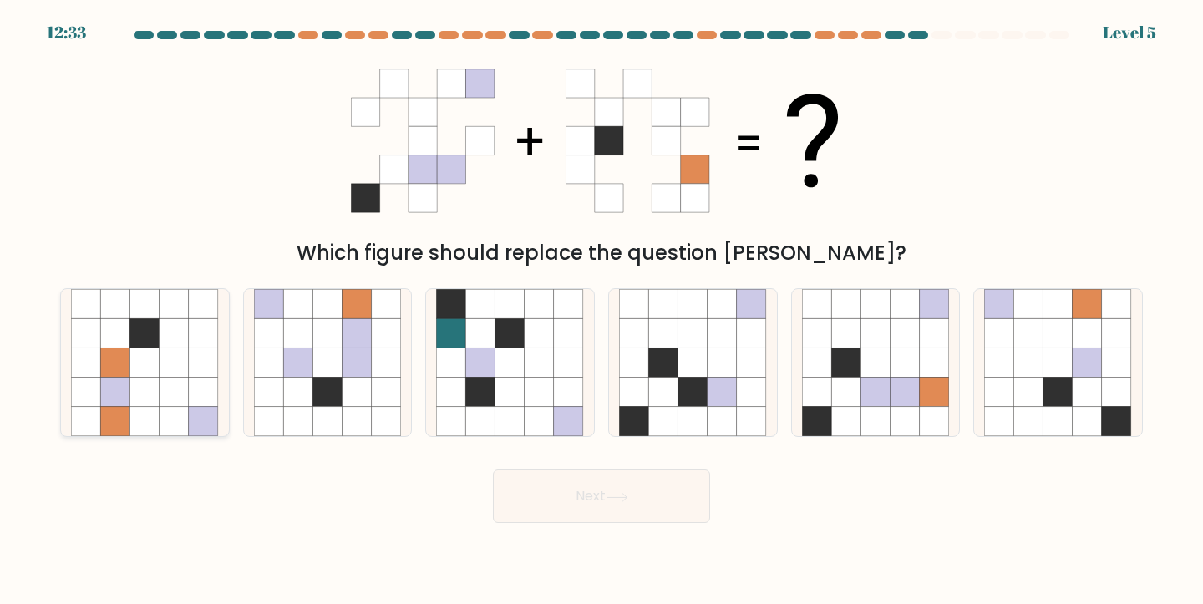
click at [155, 357] on icon at bounding box center [144, 362] width 29 height 29
click at [602, 311] on input "a." at bounding box center [602, 306] width 1 height 8
radio input "true"
click at [567, 496] on button "Next" at bounding box center [601, 496] width 217 height 53
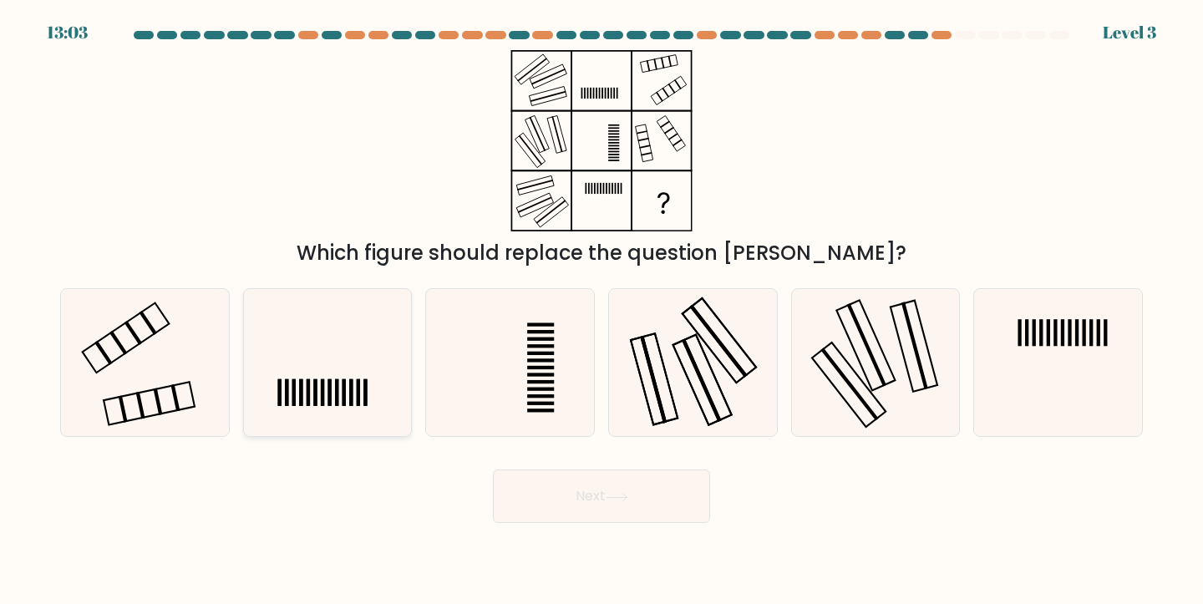
click at [338, 350] on icon at bounding box center [328, 363] width 148 height 148
click at [602, 311] on input "b." at bounding box center [602, 306] width 1 height 8
radio input "true"
click at [535, 492] on button "Next" at bounding box center [601, 496] width 217 height 53
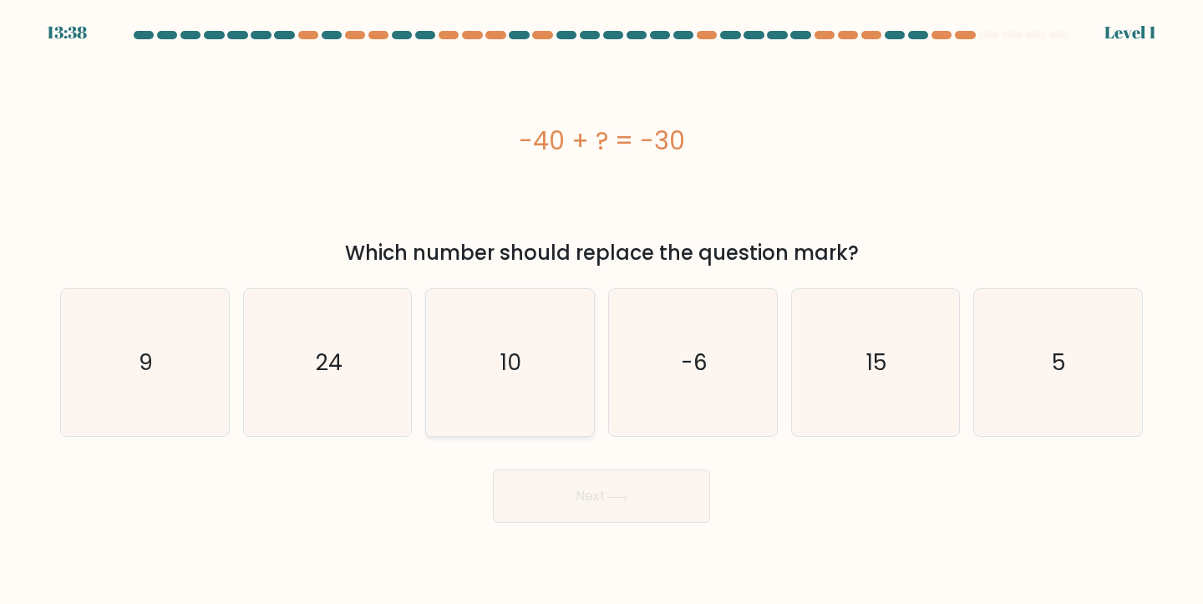
click at [517, 383] on icon "10" at bounding box center [510, 363] width 148 height 148
click at [602, 311] on input "c. 10" at bounding box center [602, 306] width 1 height 8
radio input "true"
click at [577, 506] on button "Next" at bounding box center [601, 496] width 217 height 53
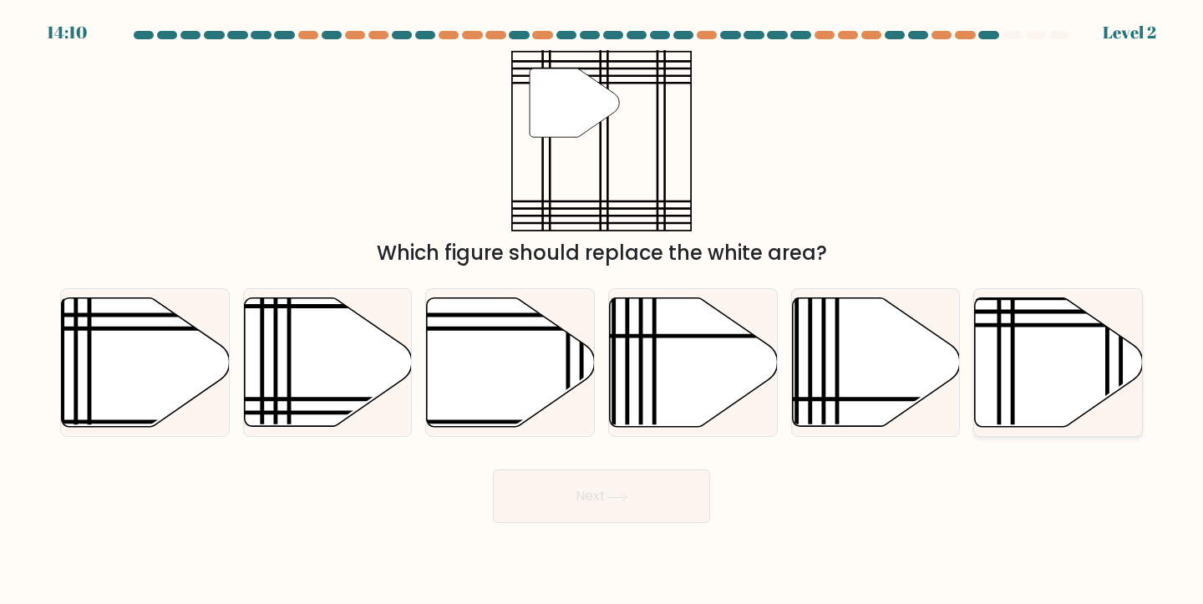
click at [1031, 351] on icon at bounding box center [1059, 361] width 168 height 129
click at [602, 311] on input "f." at bounding box center [602, 306] width 1 height 8
radio input "true"
click at [587, 493] on button "Next" at bounding box center [601, 496] width 217 height 53
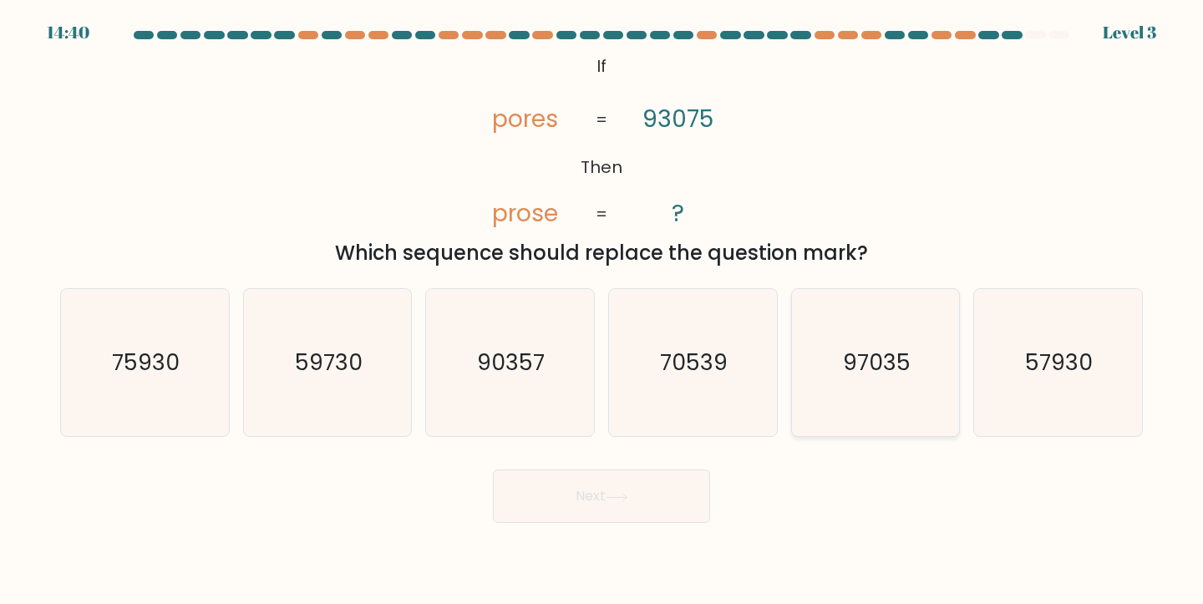
click at [851, 372] on text "97035" at bounding box center [877, 362] width 68 height 31
click at [602, 311] on input "e. 97035" at bounding box center [602, 306] width 1 height 8
radio input "true"
click at [617, 497] on icon at bounding box center [617, 497] width 20 height 8
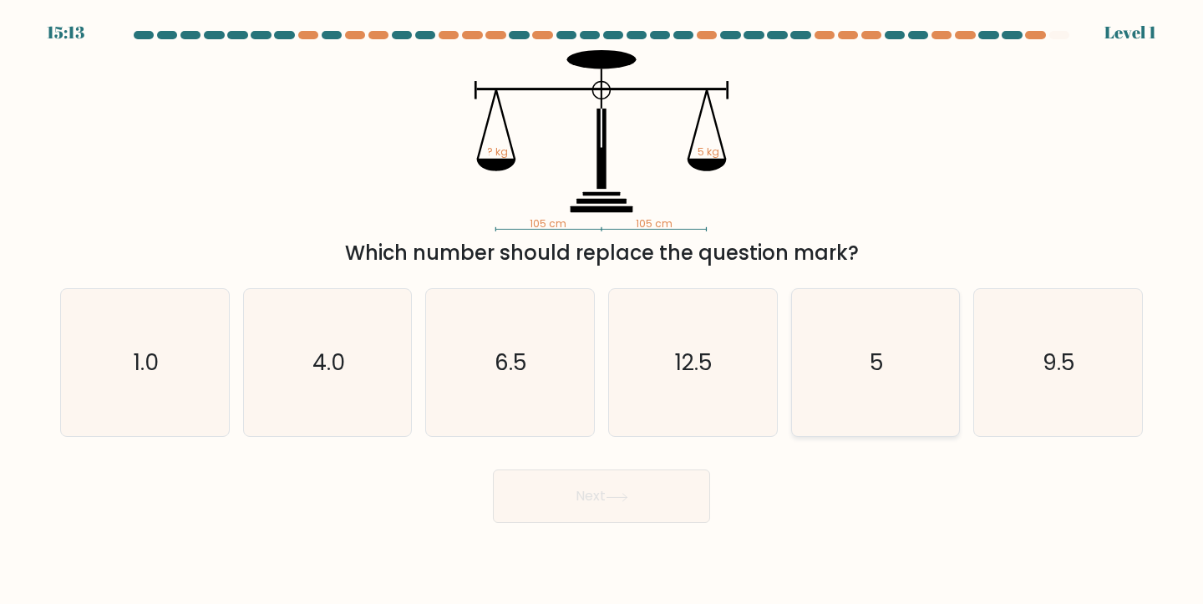
click at [870, 361] on icon "5" at bounding box center [876, 363] width 148 height 148
click at [602, 311] on input "e. 5" at bounding box center [602, 306] width 1 height 8
radio input "true"
click at [608, 497] on button "Next" at bounding box center [601, 496] width 217 height 53
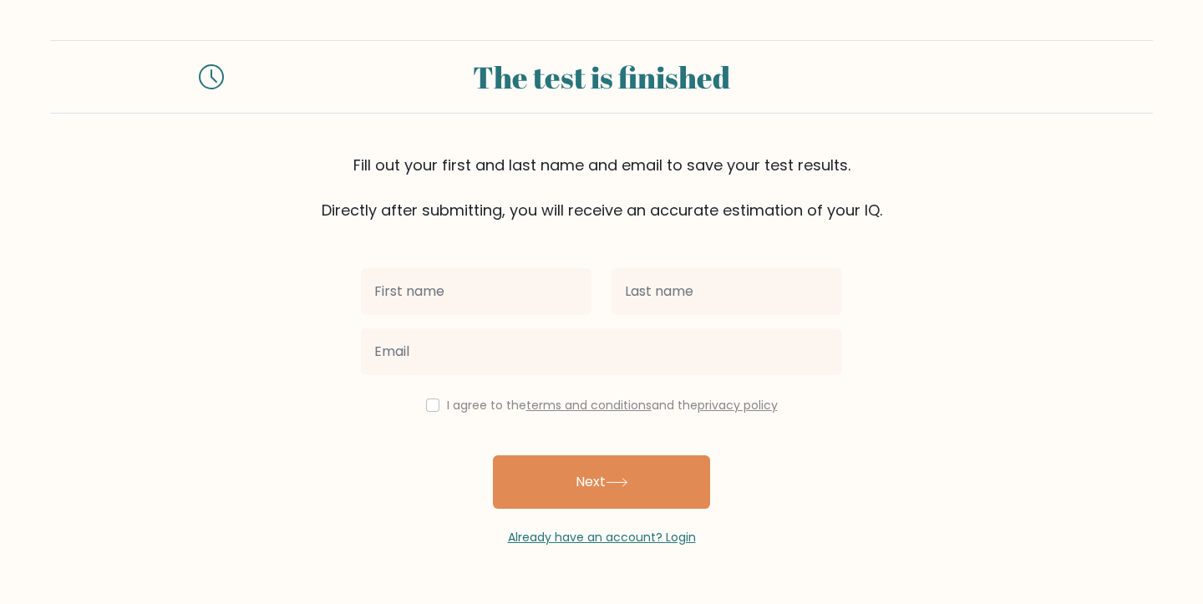
click at [458, 288] on input "text" at bounding box center [476, 291] width 231 height 47
type input "[PERSON_NAME]"
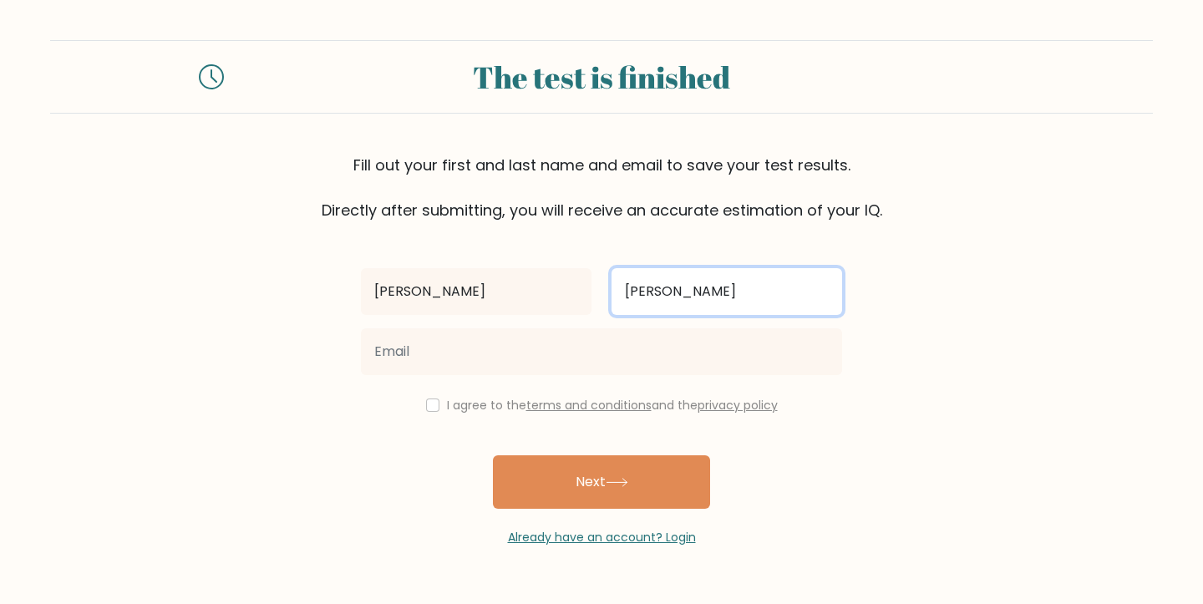
type input "Jones"
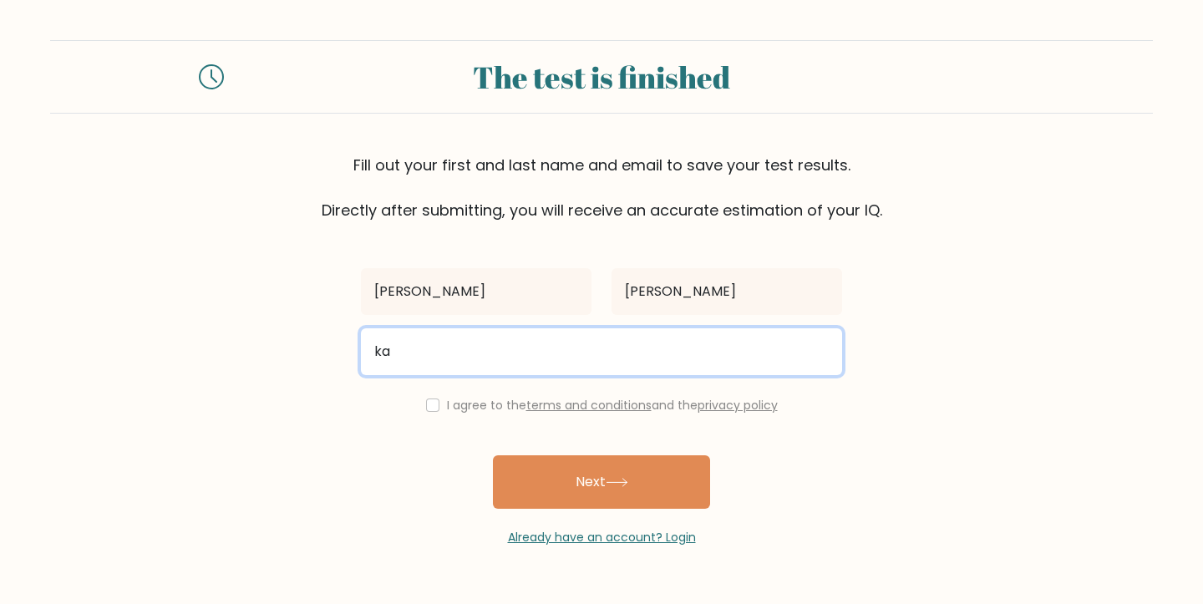
type input "k"
type input "katemquirk25@gmail.com"
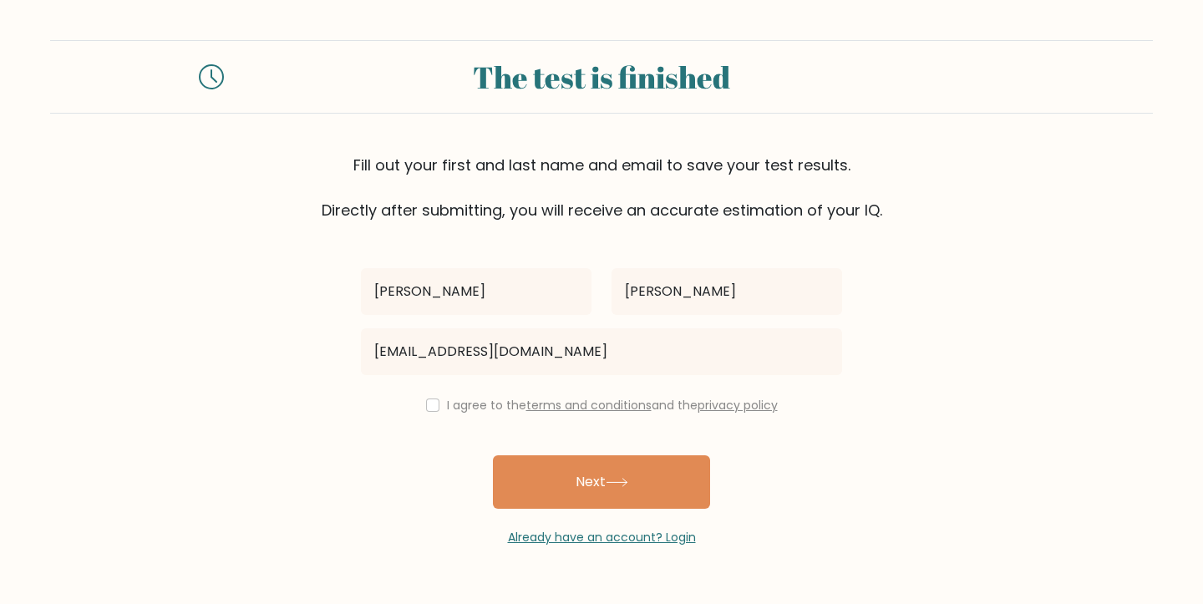
click at [434, 407] on input "checkbox" at bounding box center [432, 405] width 13 height 13
checkbox input "true"
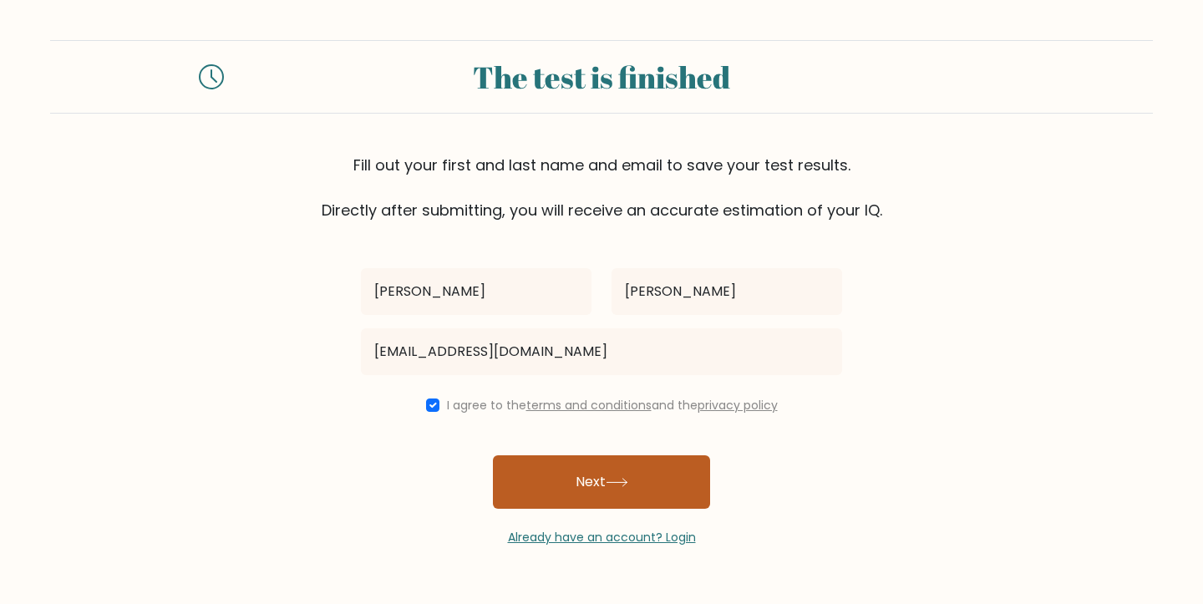
click at [563, 480] on button "Next" at bounding box center [601, 481] width 217 height 53
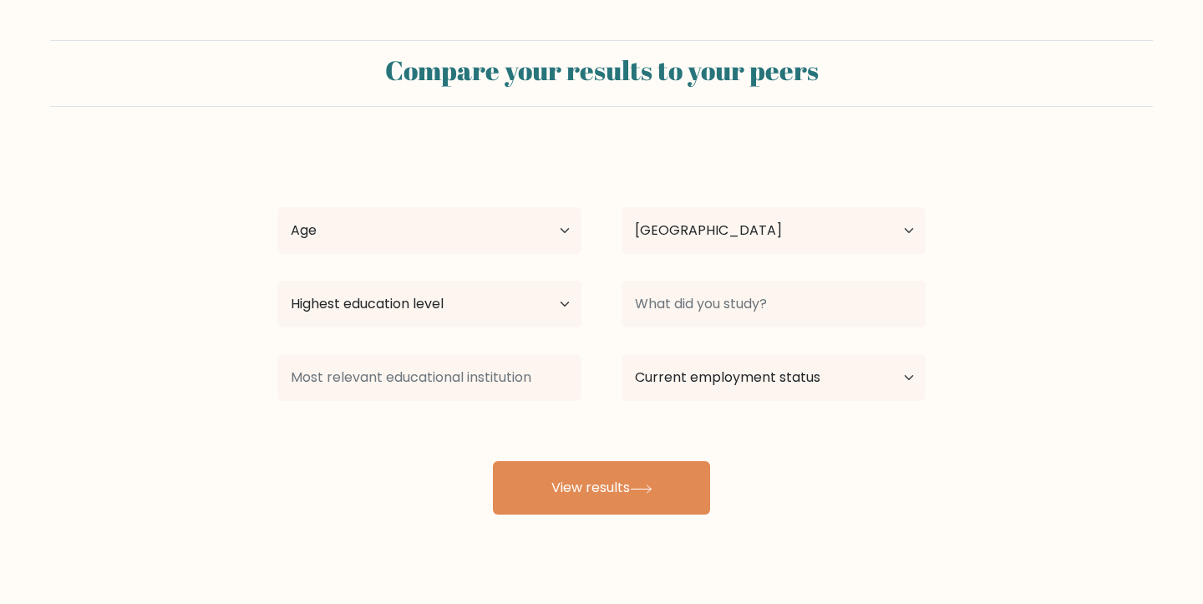
select select "GB"
select select "55_64"
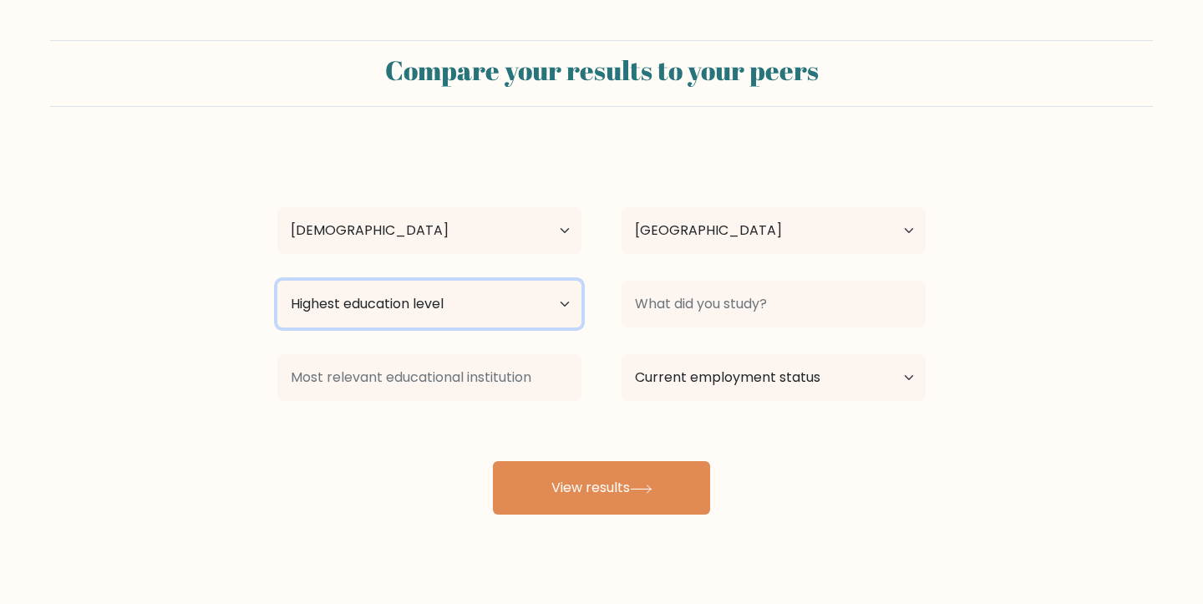
select select "bachelors_degree"
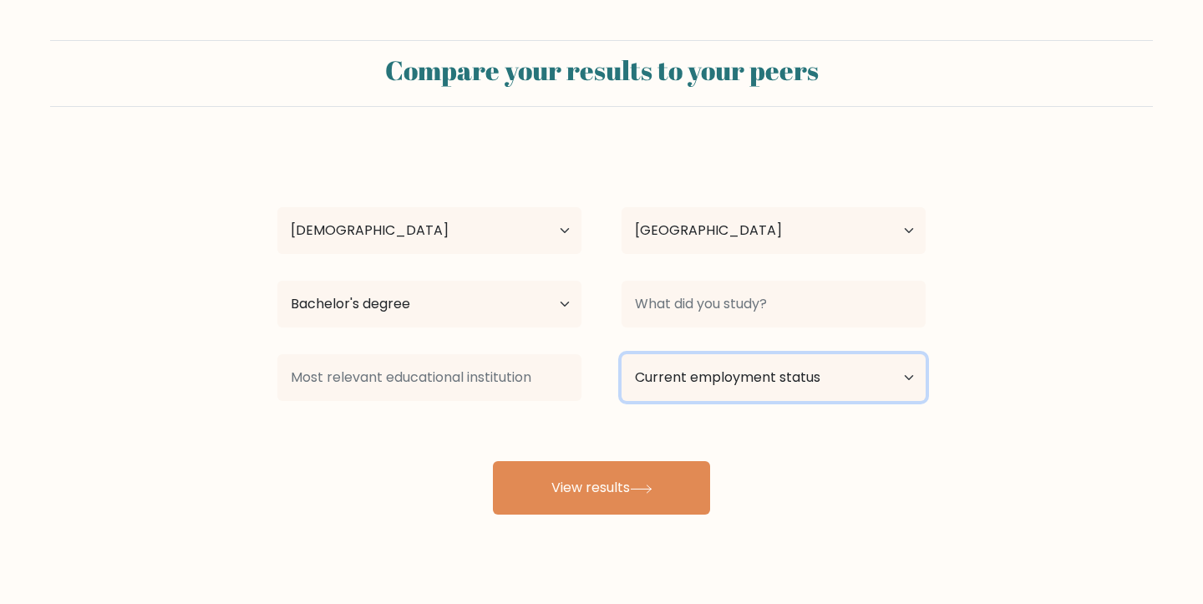
select select "employed"
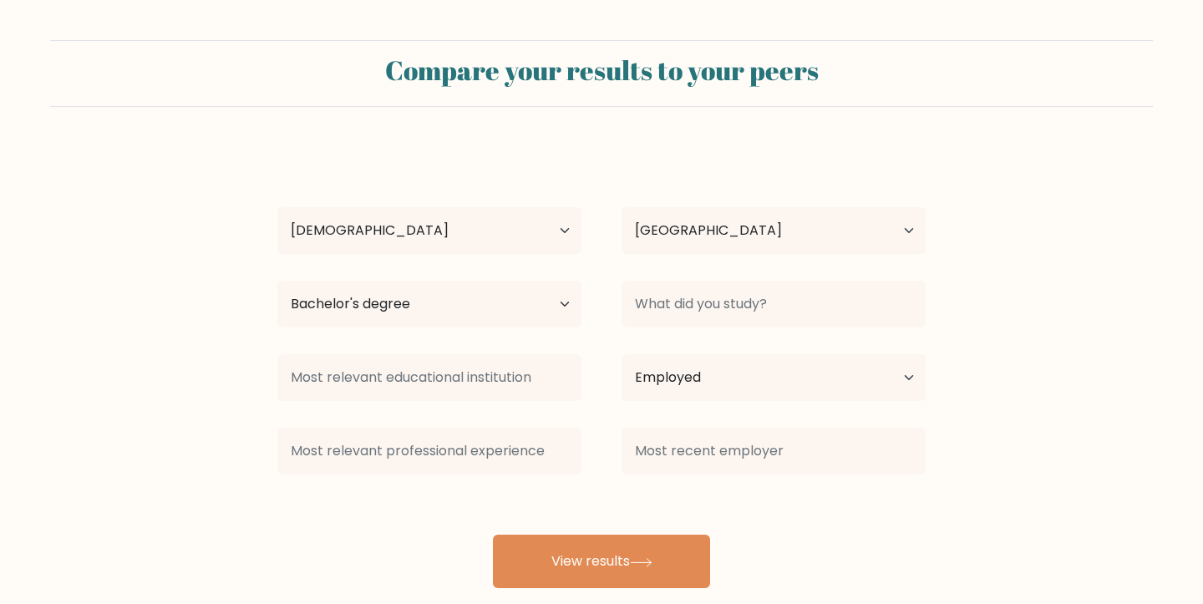
click at [598, 494] on div "Catherine Jones Age Under 18 years old 18-24 years old 25-34 years old 35-44 ye…" at bounding box center [601, 367] width 668 height 441
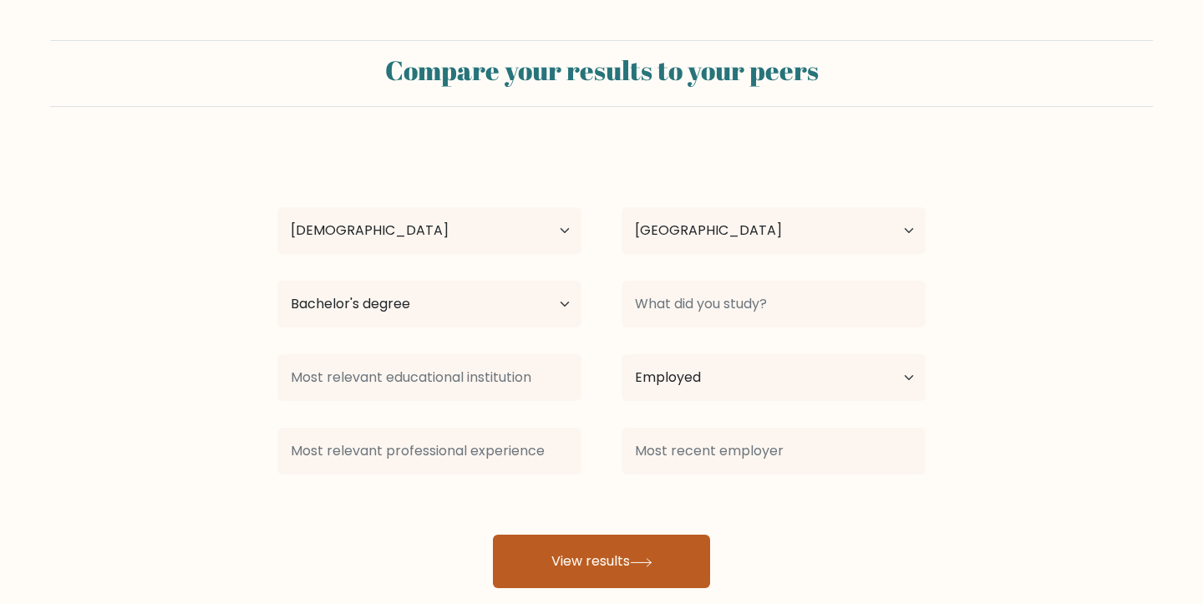
click at [607, 570] on button "View results" at bounding box center [601, 561] width 217 height 53
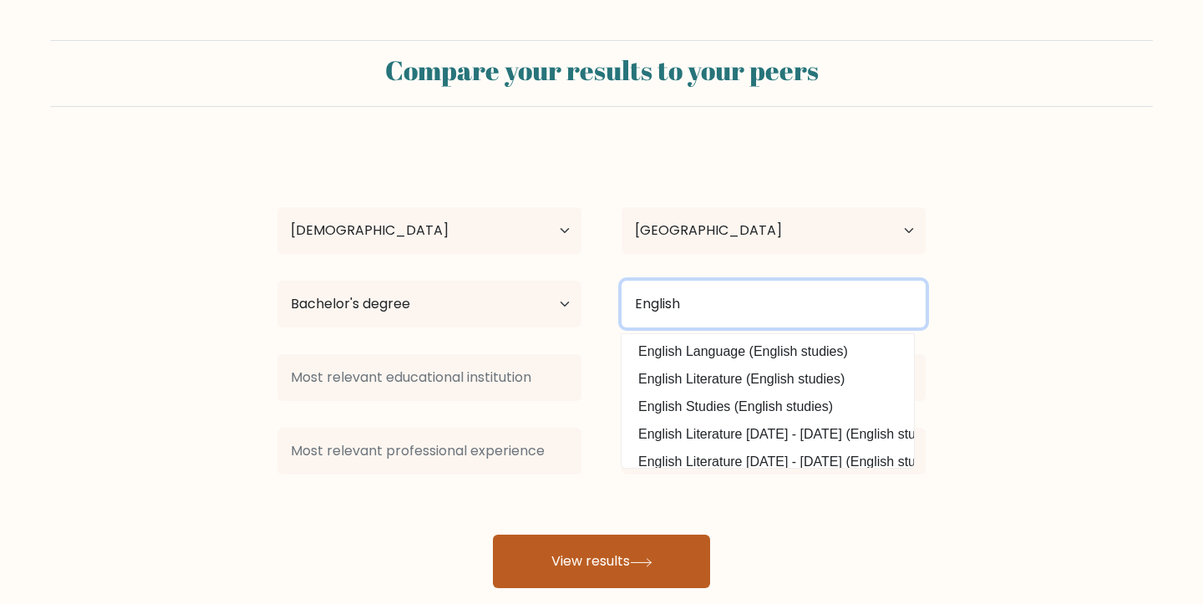
type input "English"
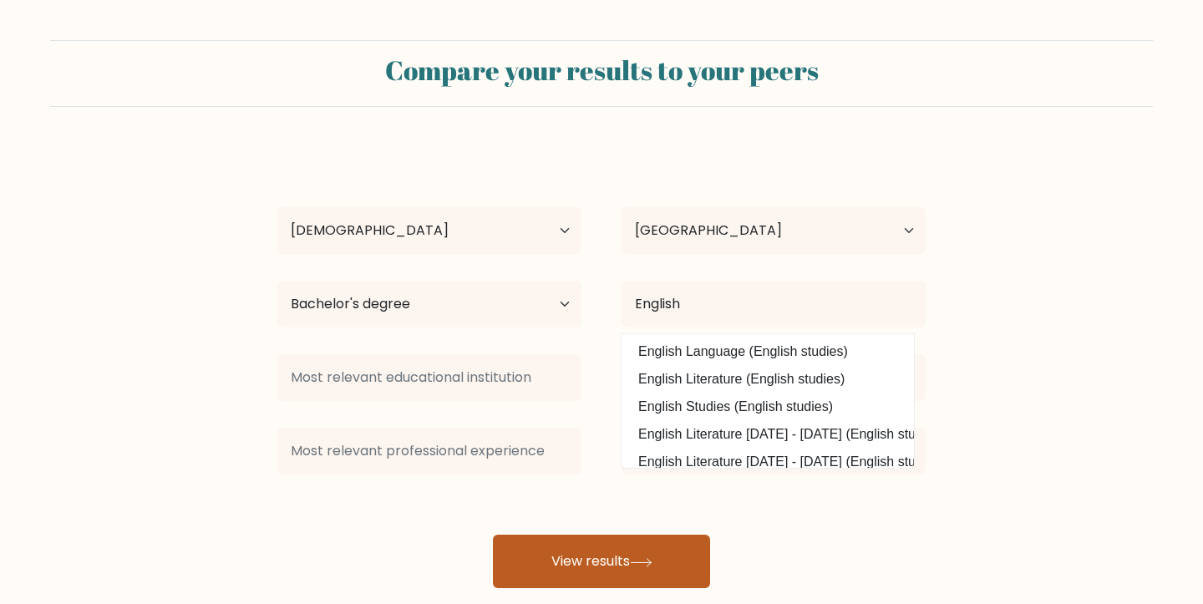
click at [621, 566] on button "View results" at bounding box center [601, 561] width 217 height 53
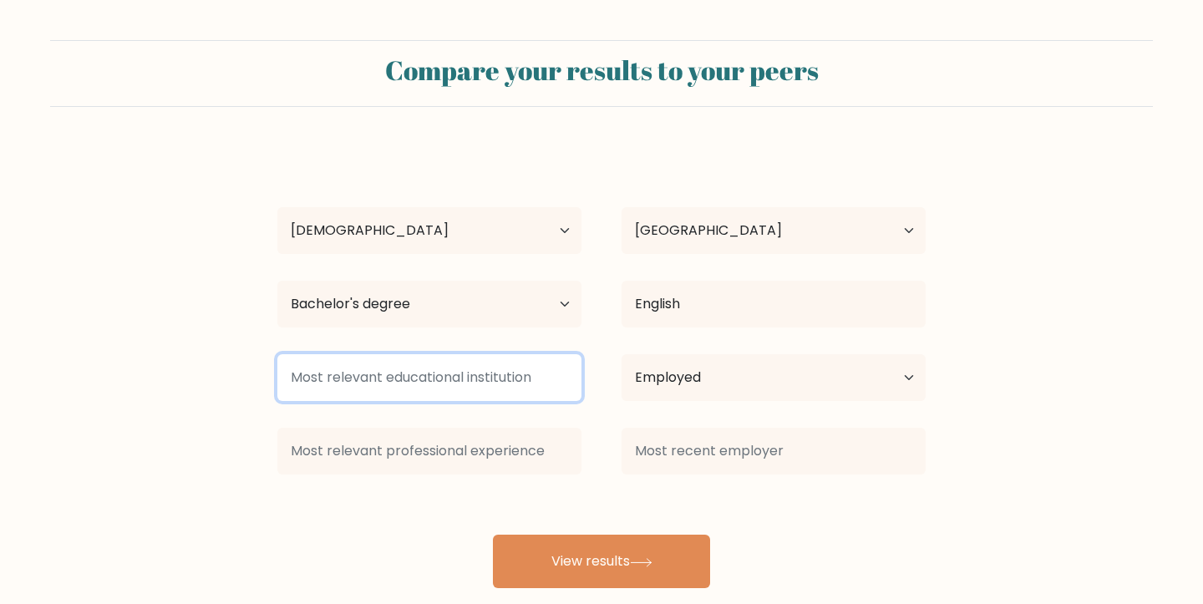
type input "M"
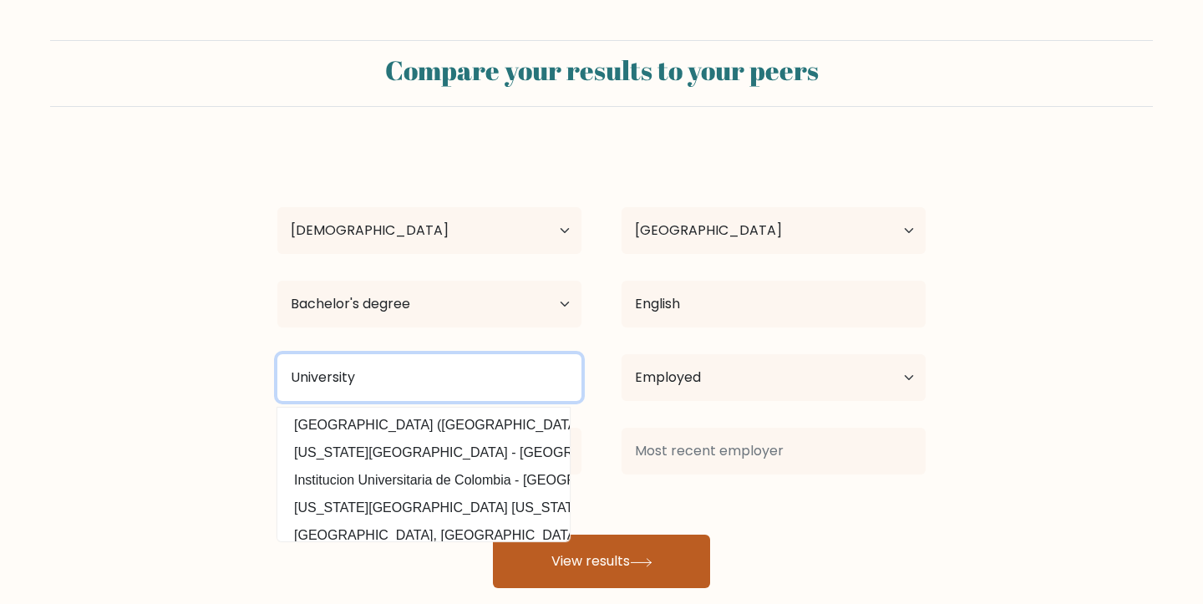
type input "University"
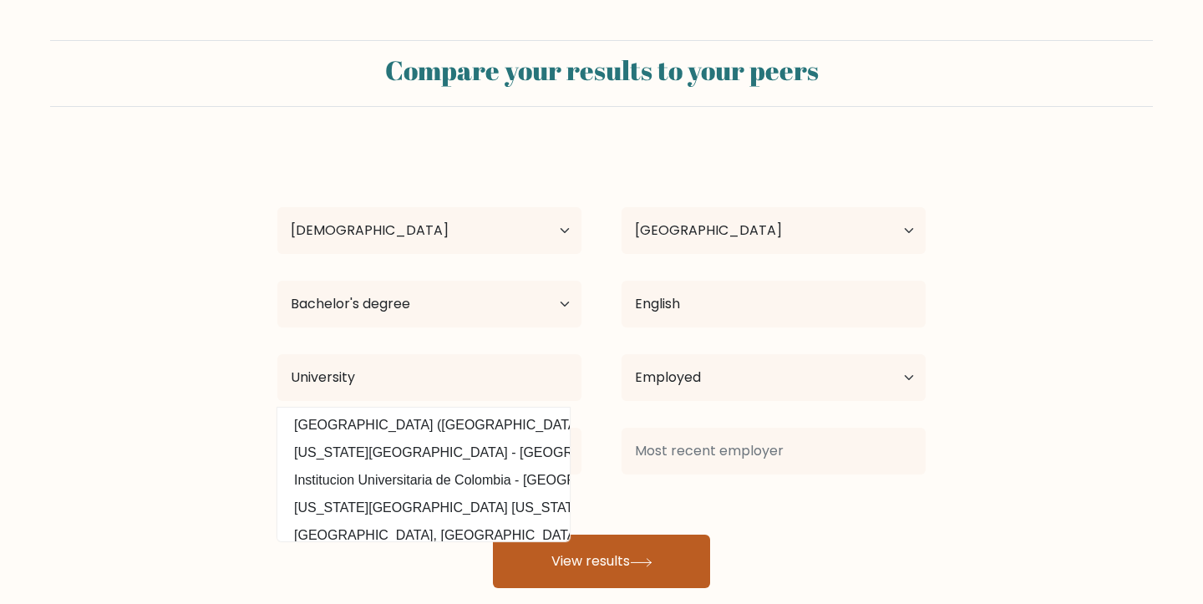
click at [563, 564] on button "View results" at bounding box center [601, 561] width 217 height 53
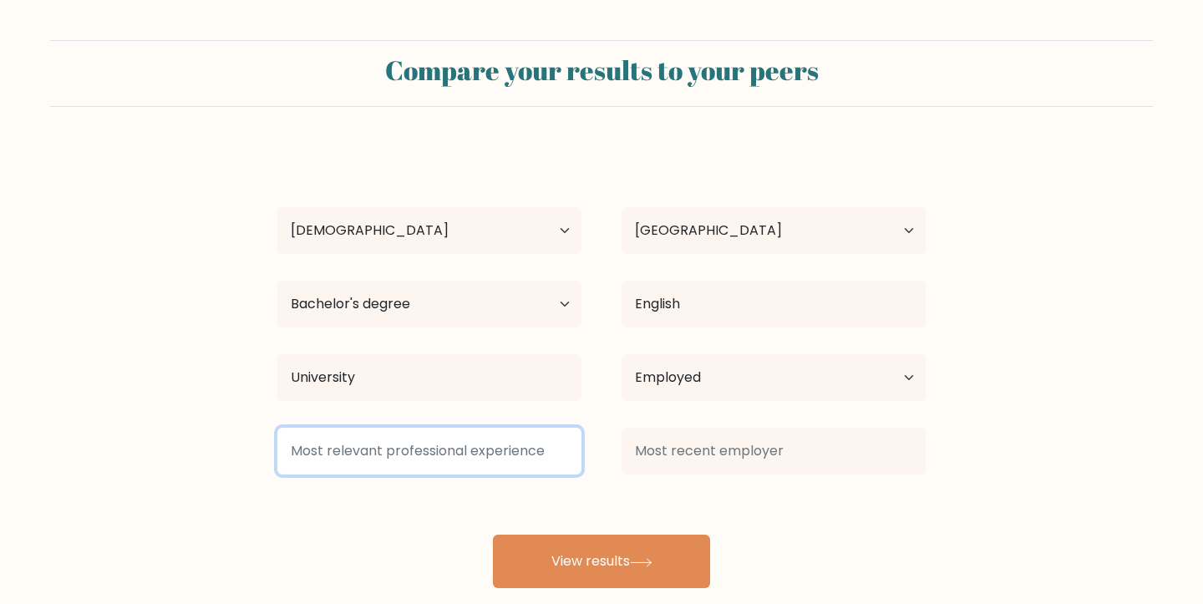
click at [314, 453] on input at bounding box center [429, 451] width 304 height 47
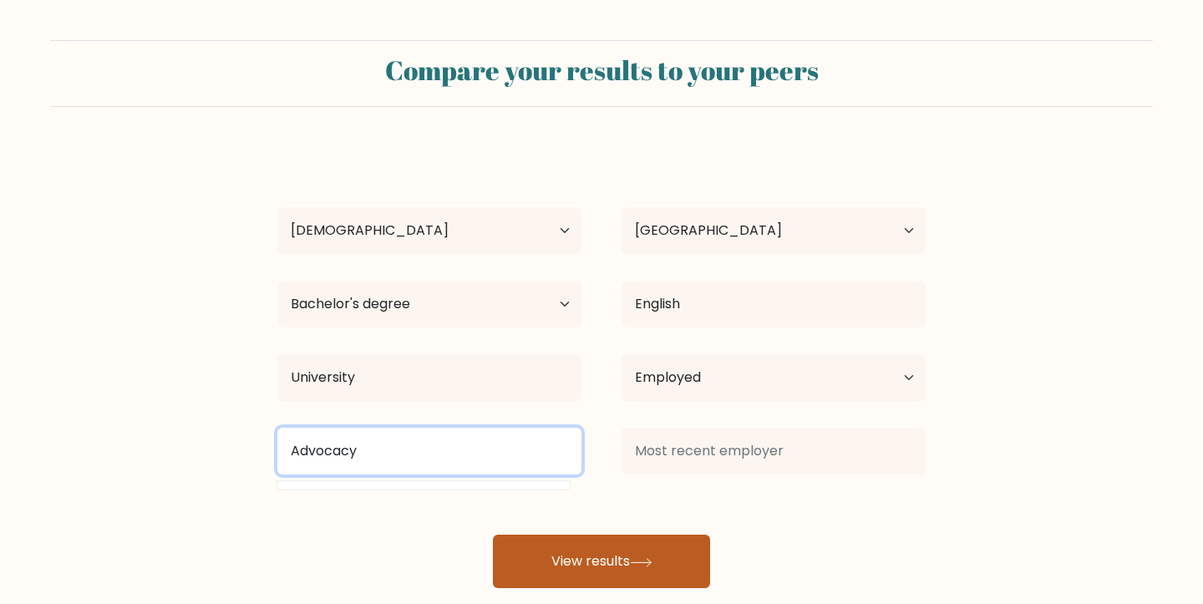
type input "Advocacy"
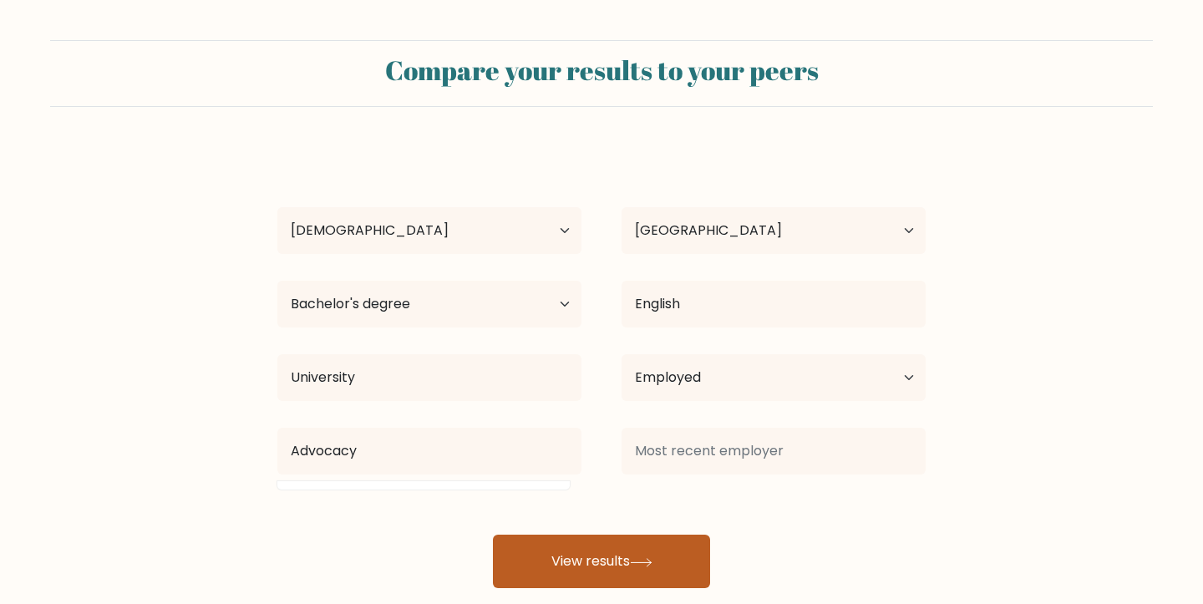
click at [536, 560] on button "View results" at bounding box center [601, 561] width 217 height 53
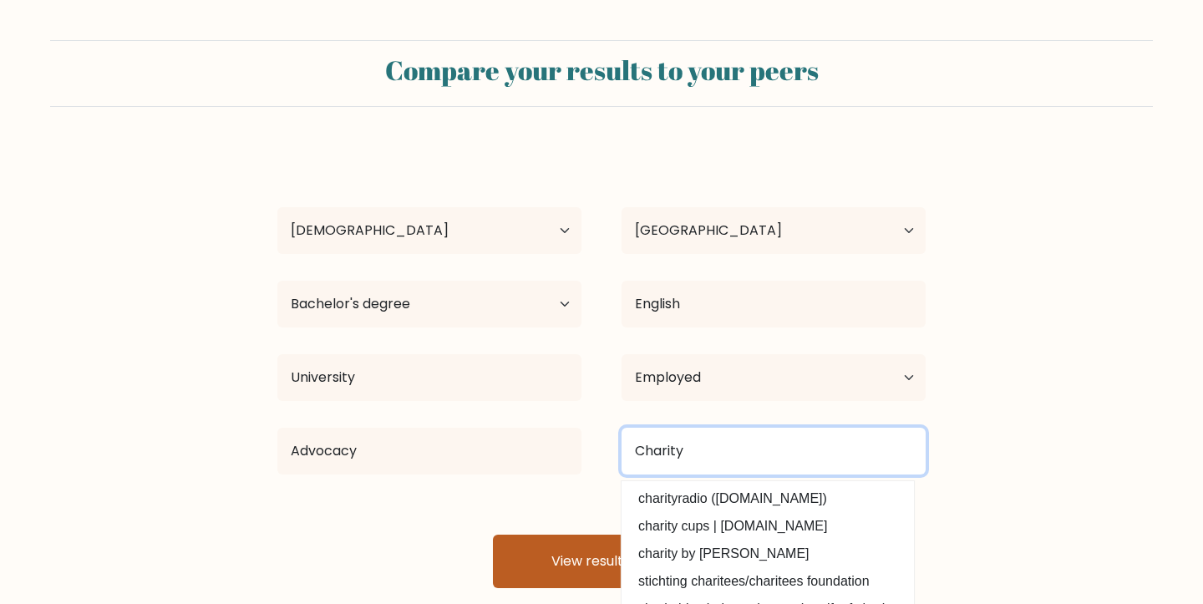
type input "Charity"
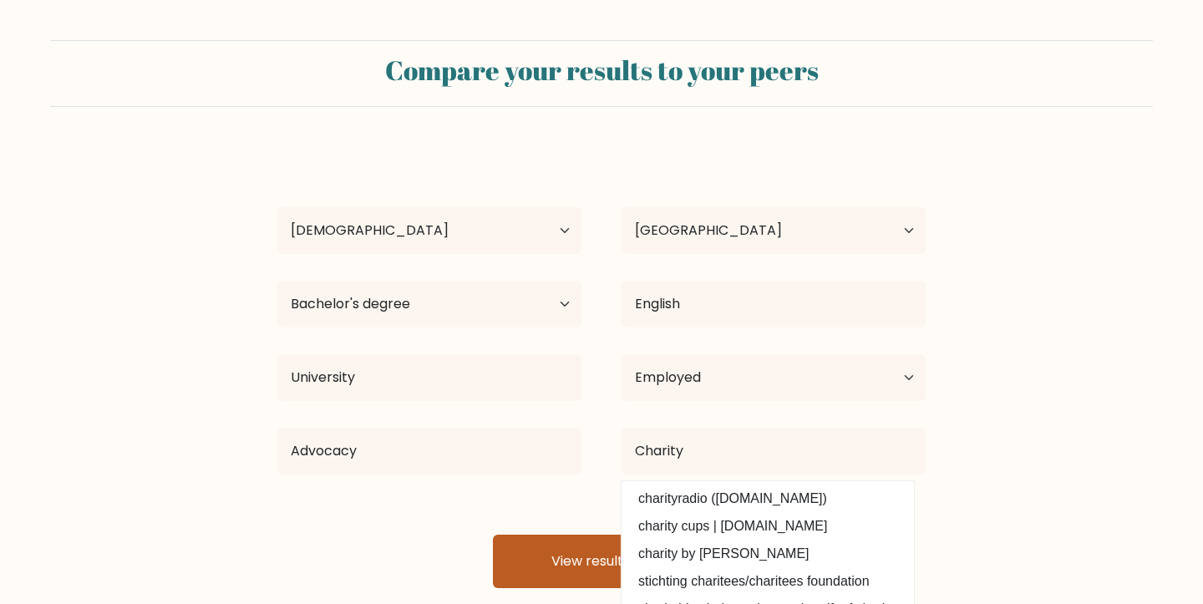
click at [607, 566] on button "View results" at bounding box center [601, 561] width 217 height 53
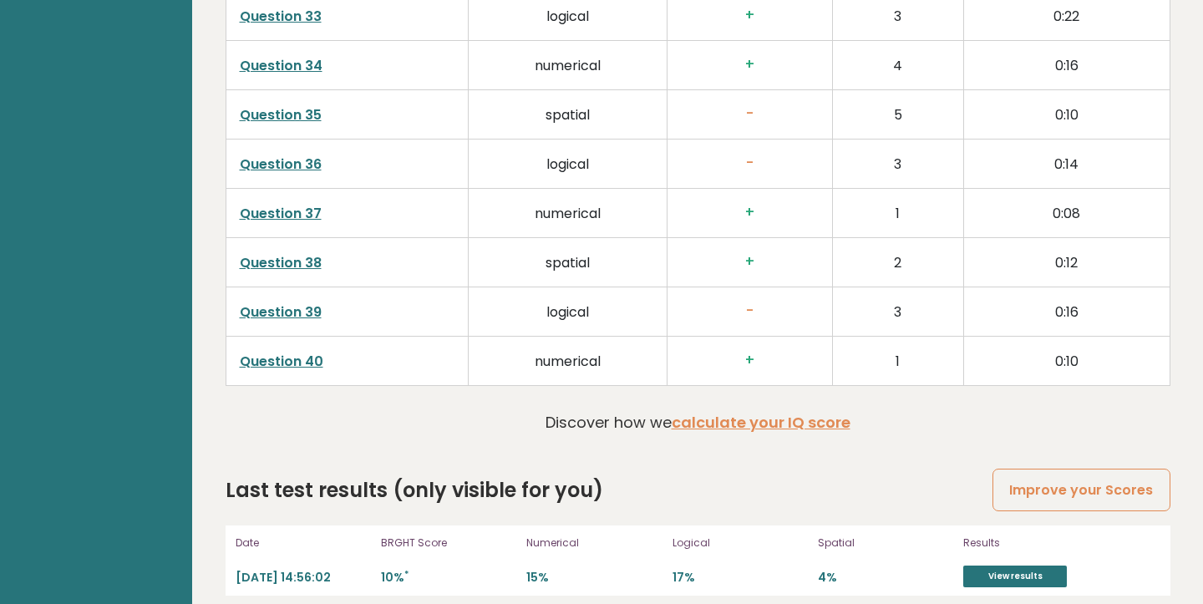
scroll to position [4255, 0]
click at [1005, 567] on link "View results" at bounding box center [1015, 578] width 104 height 22
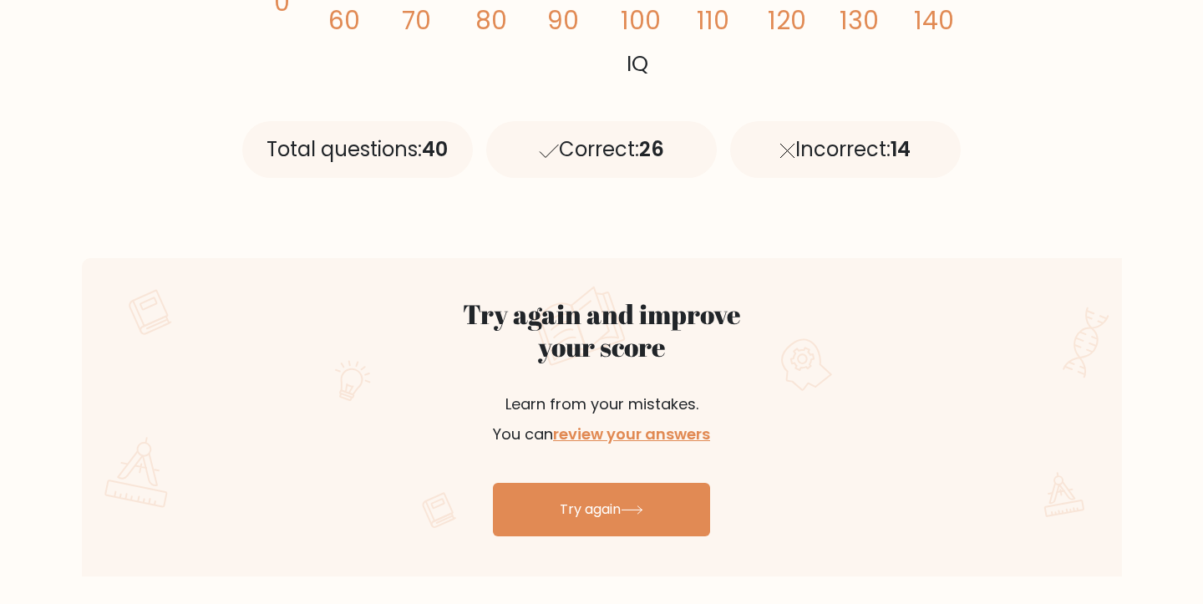
scroll to position [733, 0]
